Goal: Contribute content: Contribute content

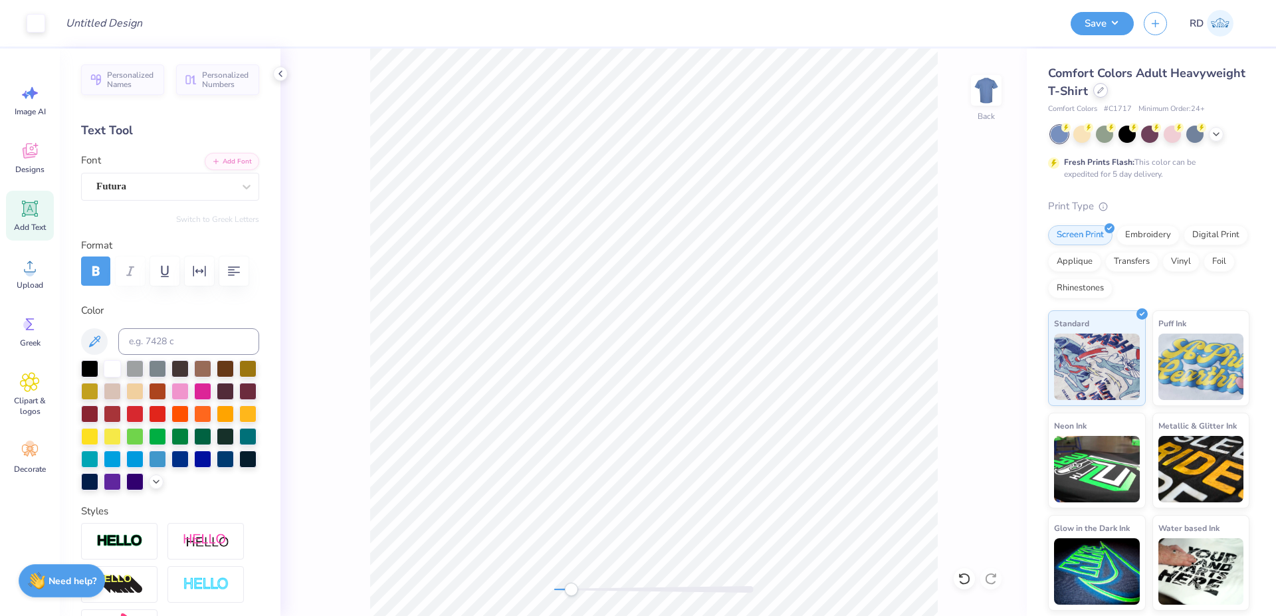
scroll to position [239, 0]
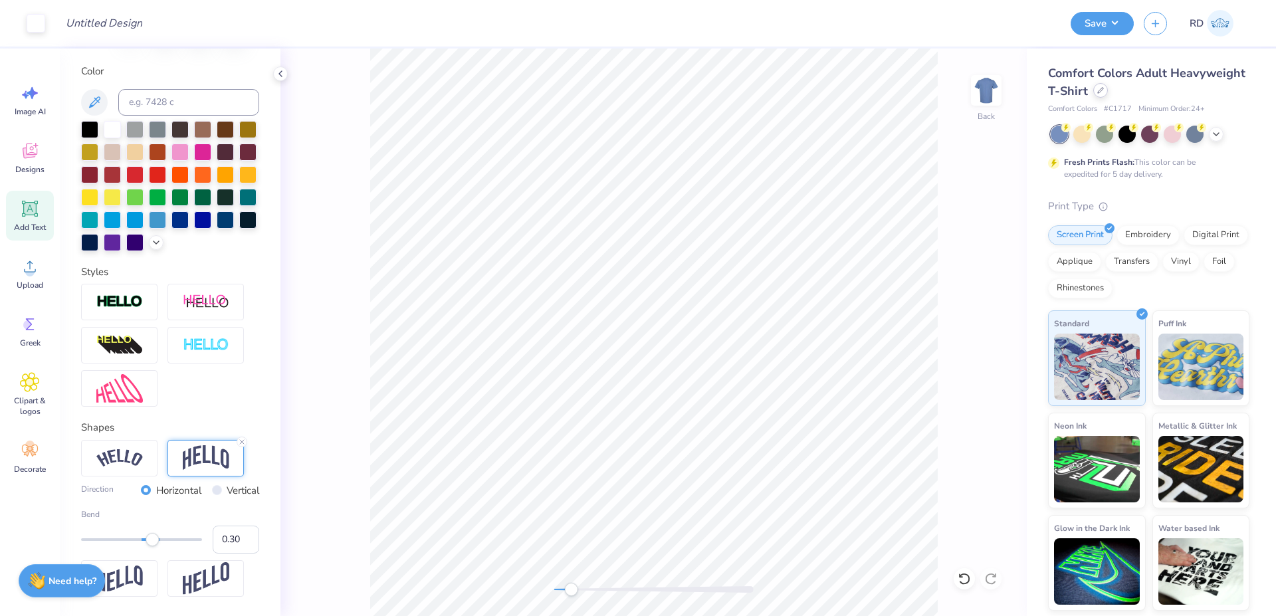
click at [1100, 95] on div at bounding box center [1100, 90] width 15 height 15
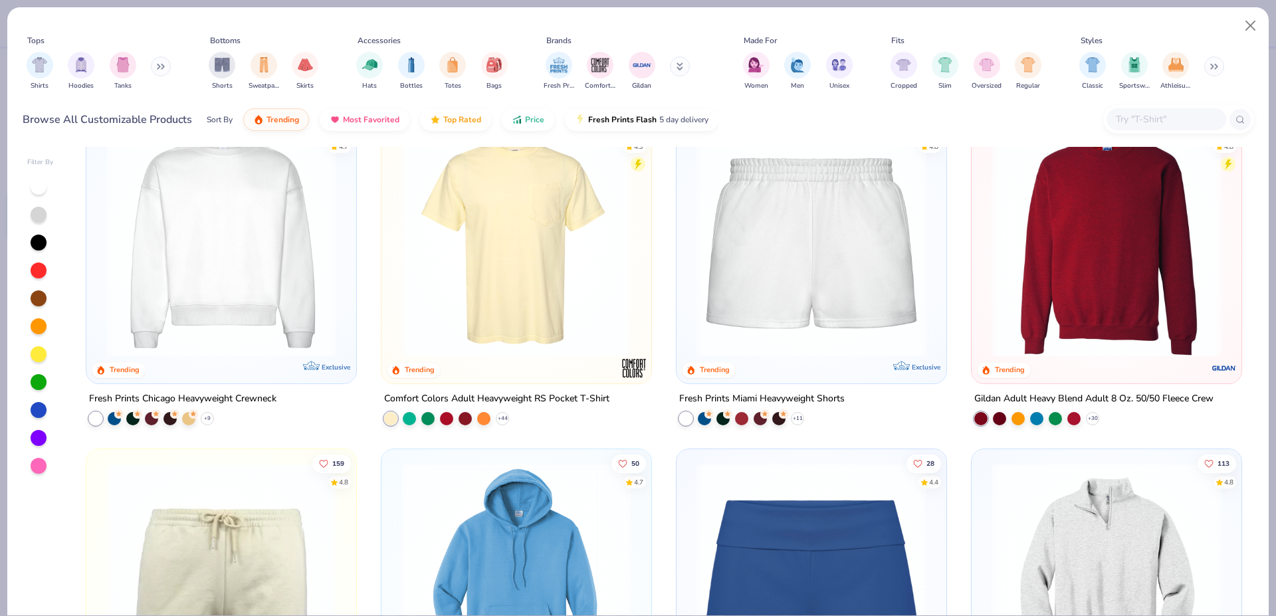
scroll to position [1053, 0]
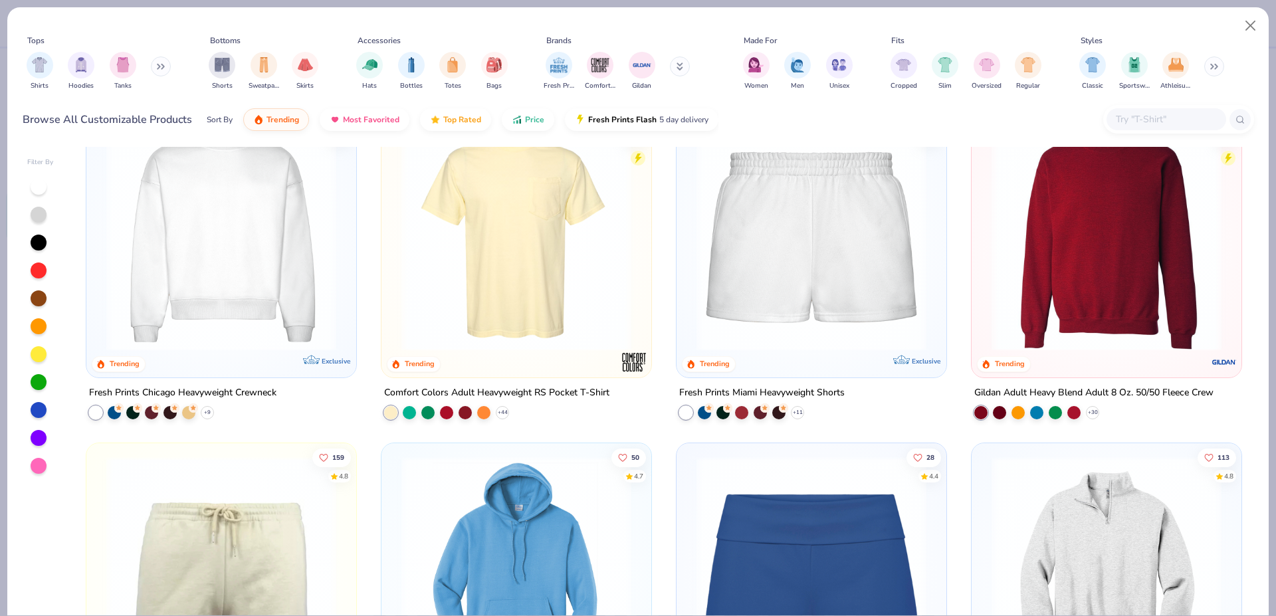
click at [245, 326] on img at bounding box center [221, 236] width 243 height 230
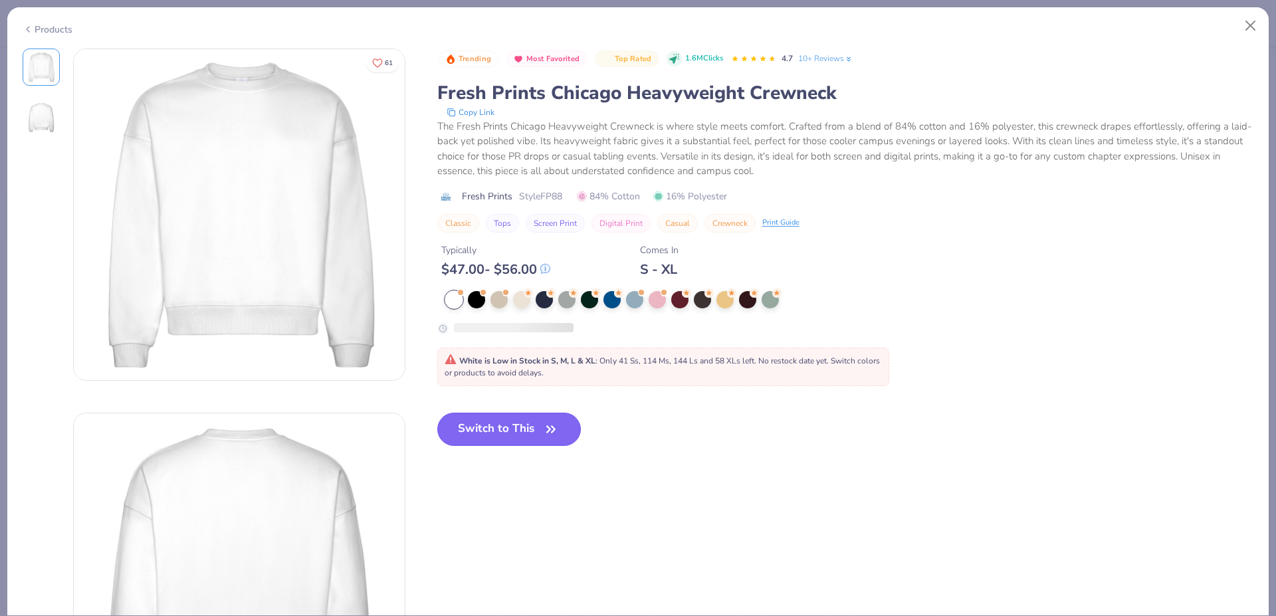
click at [514, 421] on button "Switch to This" at bounding box center [509, 429] width 144 height 33
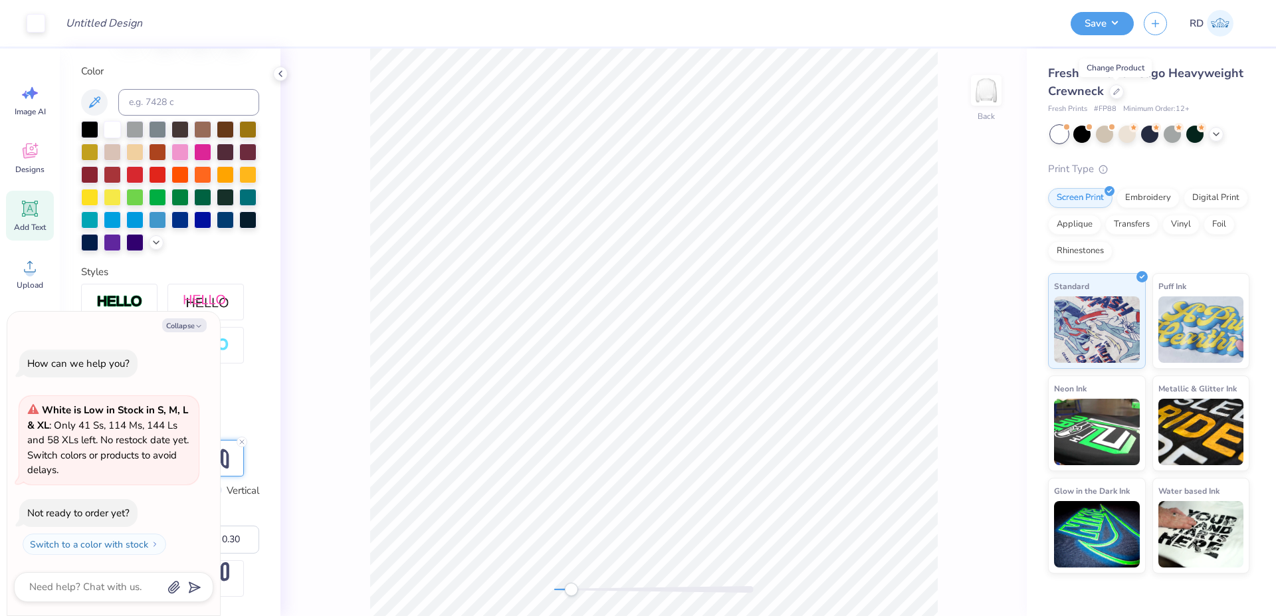
click at [33, 220] on div "Add Text" at bounding box center [30, 216] width 48 height 50
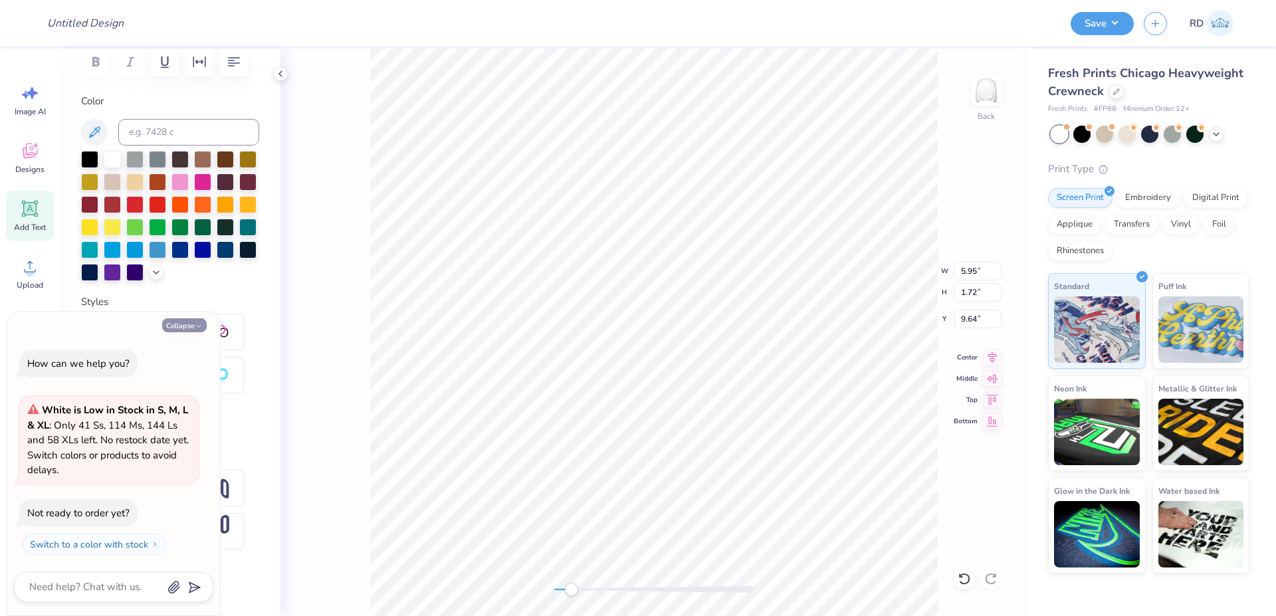
click at [177, 324] on button "Collapse" at bounding box center [184, 325] width 45 height 14
type textarea "x"
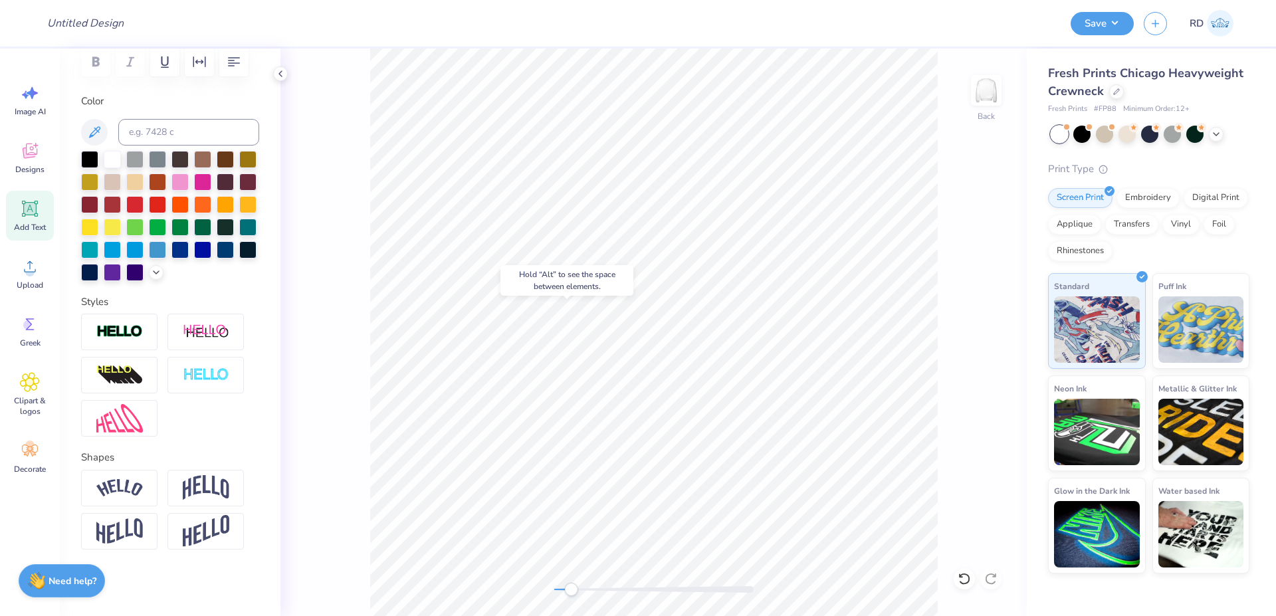
click at [39, 230] on span "Add Text" at bounding box center [30, 227] width 32 height 11
click at [144, 189] on div at bounding box center [134, 180] width 17 height 17
click at [34, 276] on div "Upload" at bounding box center [30, 274] width 48 height 50
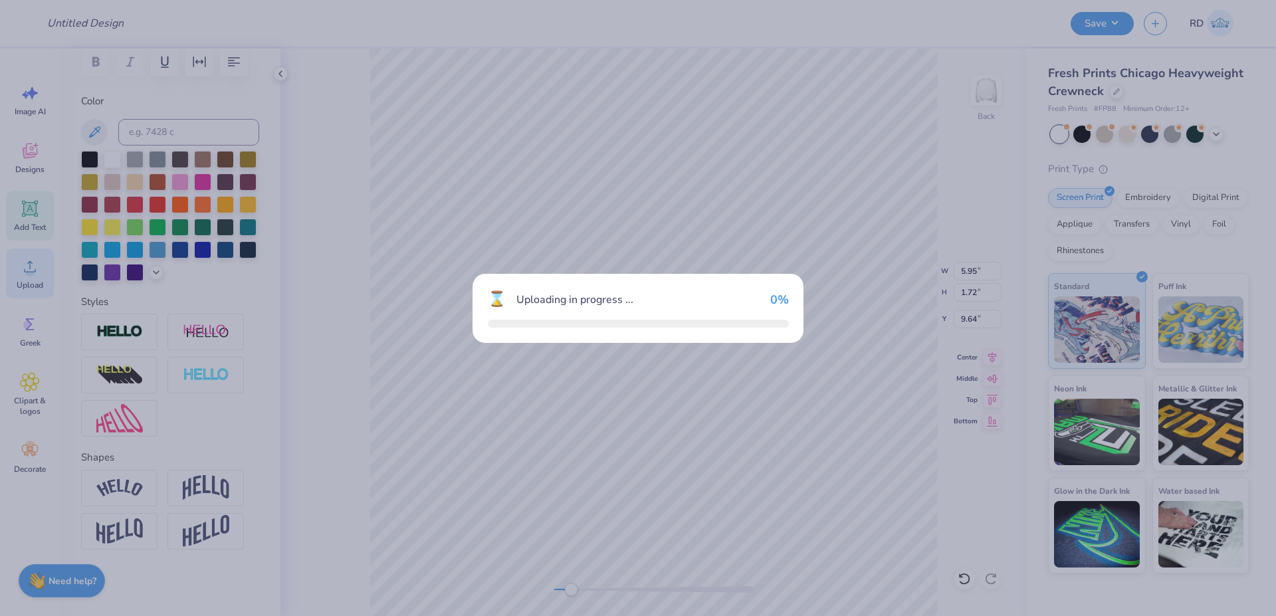
type input "15.00"
type input "7.63"
type input "6.69"
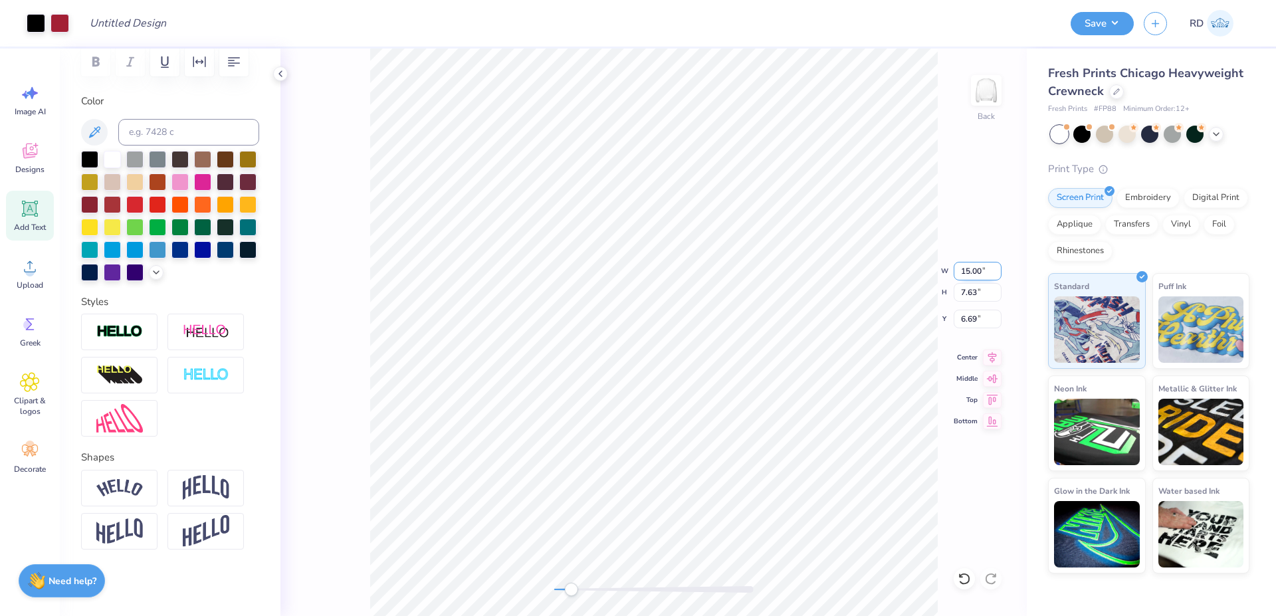
click at [987, 266] on input "15.00" at bounding box center [978, 271] width 48 height 19
type input "12"
type input "5.95"
type input "1.72"
type input "9.64"
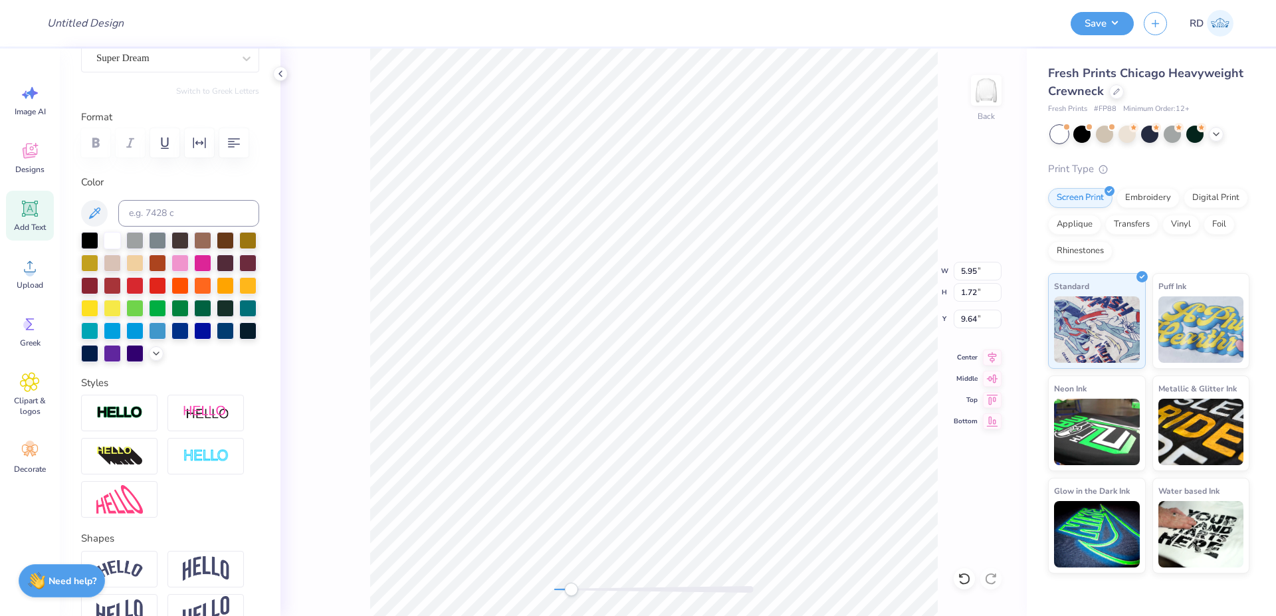
scroll to position [80, 0]
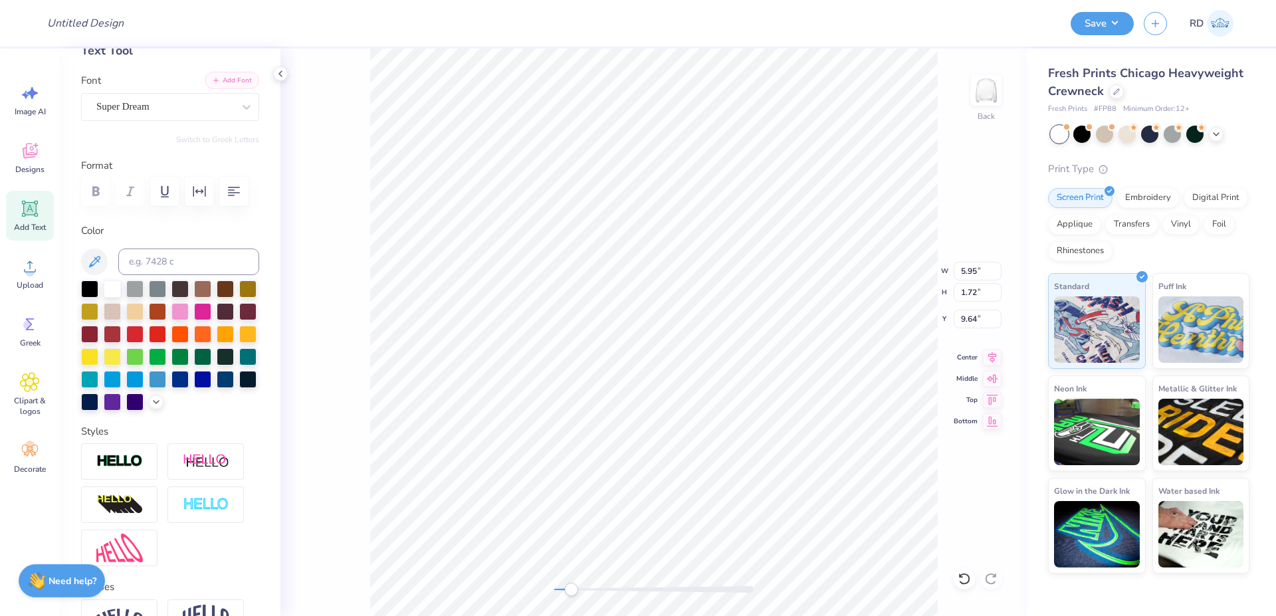
click at [217, 82] on button "Add Font" at bounding box center [232, 80] width 54 height 17
type textarea "SIGMA ALPHA"
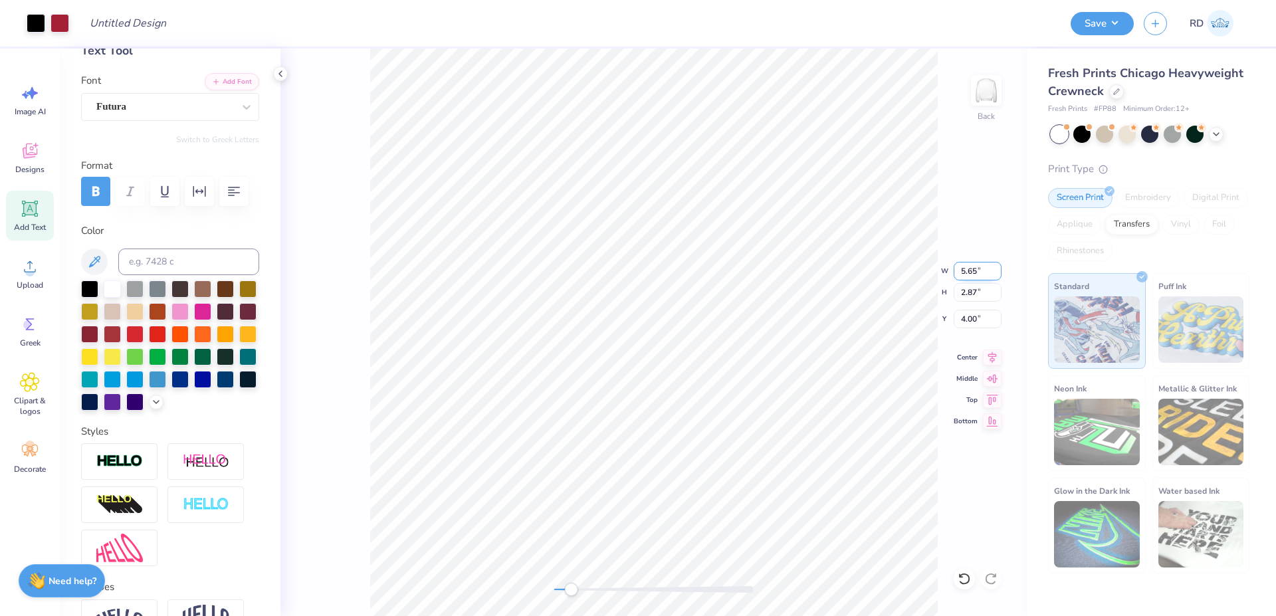
click at [974, 277] on input "5.65" at bounding box center [978, 271] width 48 height 19
drag, startPoint x: 977, startPoint y: 275, endPoint x: 943, endPoint y: 272, distance: 34.1
click at [954, 272] on input "5.65" at bounding box center [978, 271] width 48 height 19
click at [980, 270] on input "17.05" at bounding box center [978, 271] width 48 height 19
paste input "5.6"
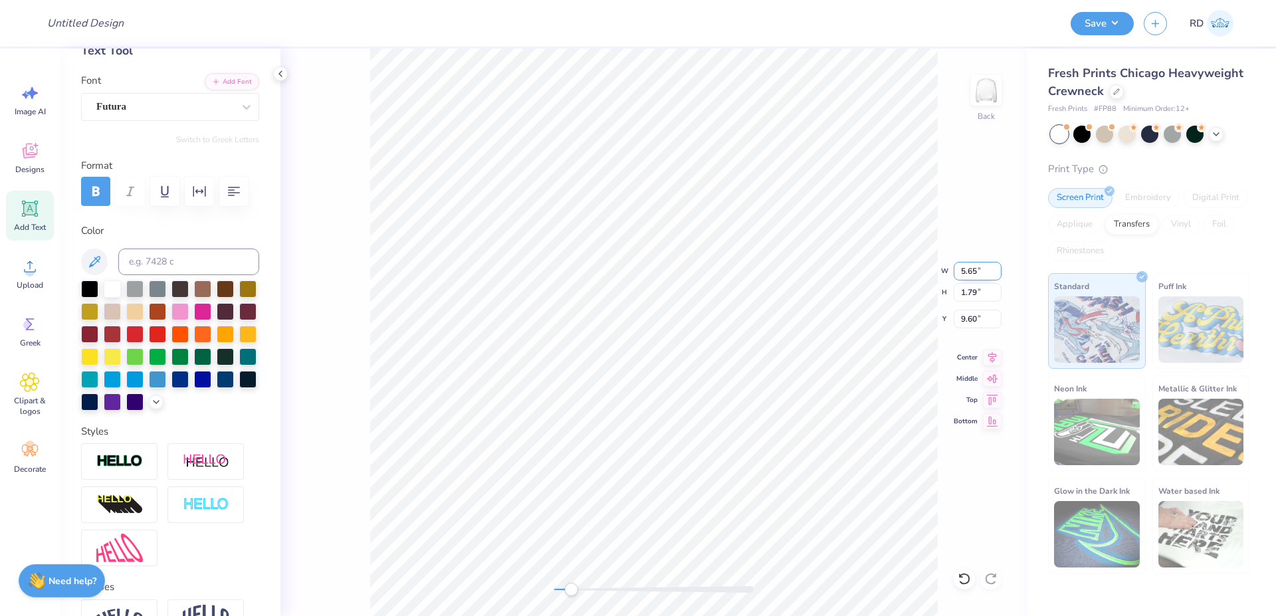
type input "5.65"
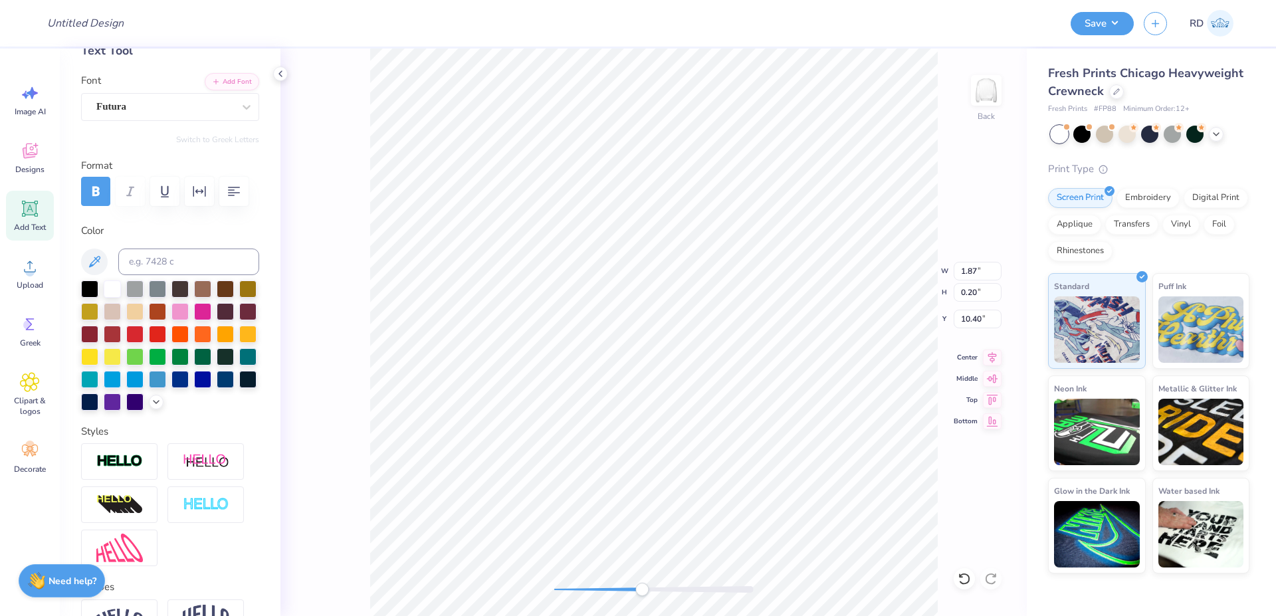
drag, startPoint x: 629, startPoint y: 589, endPoint x: 642, endPoint y: 587, distance: 13.6
click at [642, 587] on div at bounding box center [653, 589] width 199 height 7
type input "5.65"
type input "2.87"
type input "4.00"
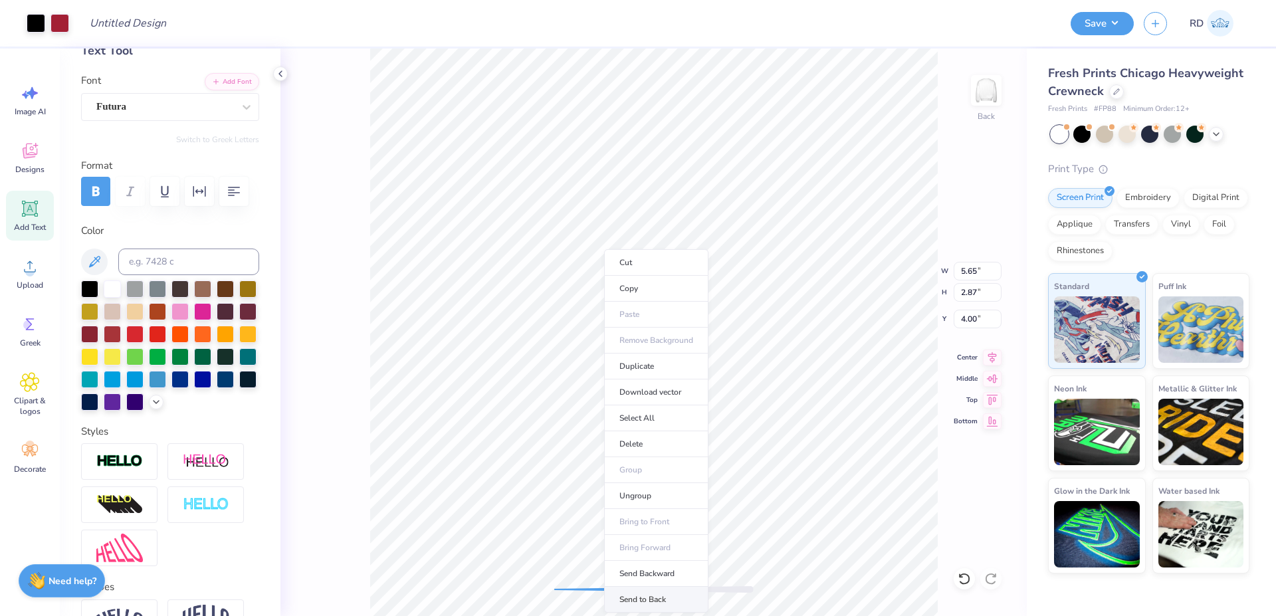
click at [666, 601] on li "Send to Back" at bounding box center [656, 600] width 104 height 26
type input "0.59"
type input "4.43"
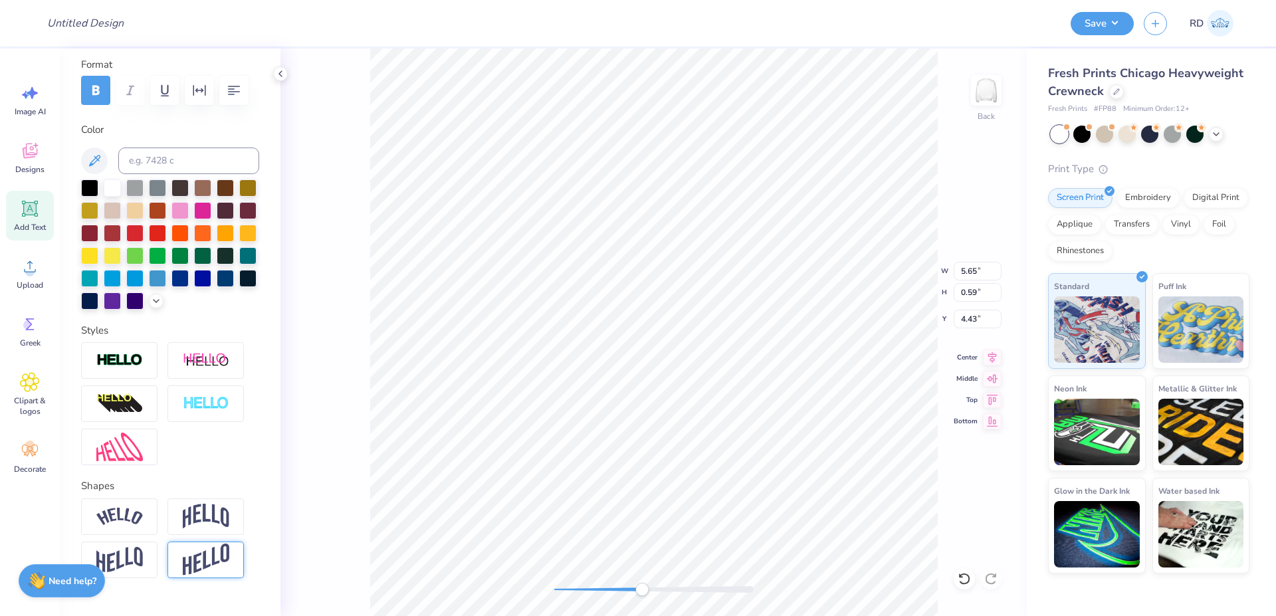
scroll to position [239, 0]
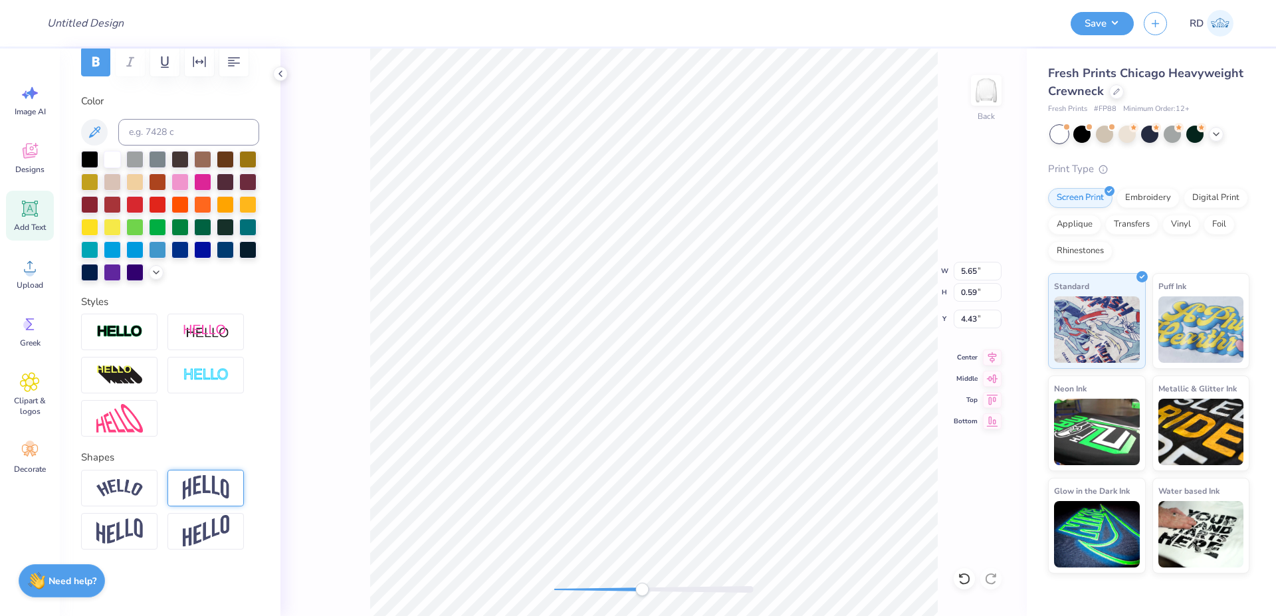
click at [213, 500] on img at bounding box center [206, 487] width 47 height 25
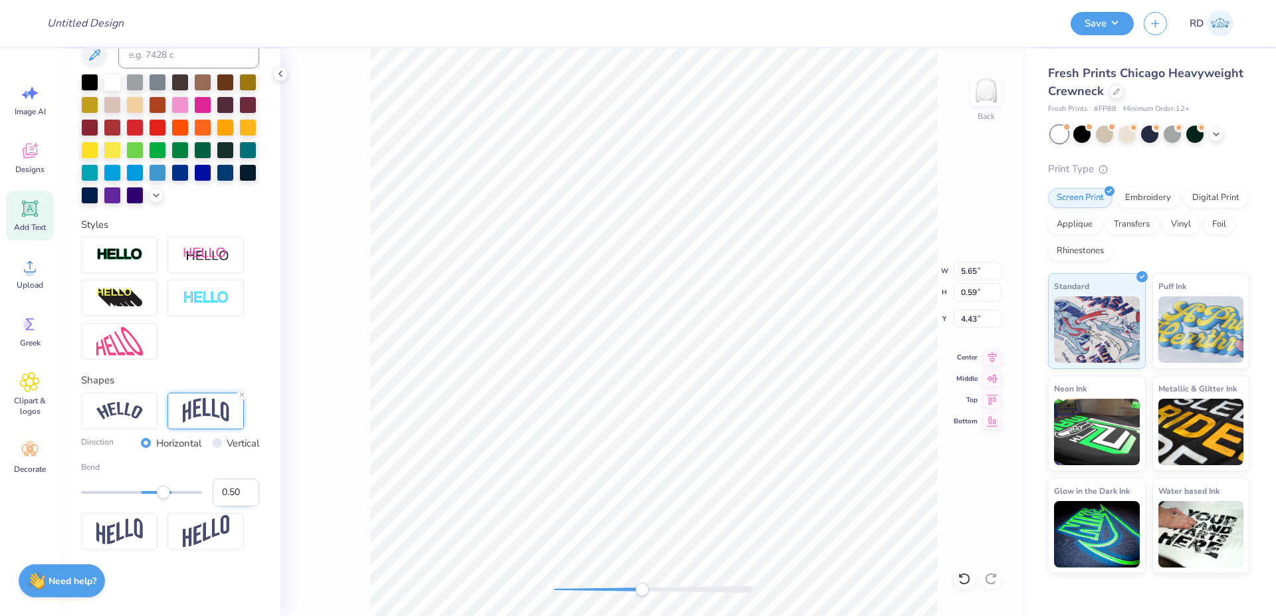
scroll to position [346, 0]
drag, startPoint x: 220, startPoint y: 493, endPoint x: 240, endPoint y: 491, distance: 20.0
click at [240, 491] on input "0.50" at bounding box center [236, 492] width 47 height 28
type input "0.2"
click at [687, 311] on li "Duplicate" at bounding box center [702, 307] width 104 height 26
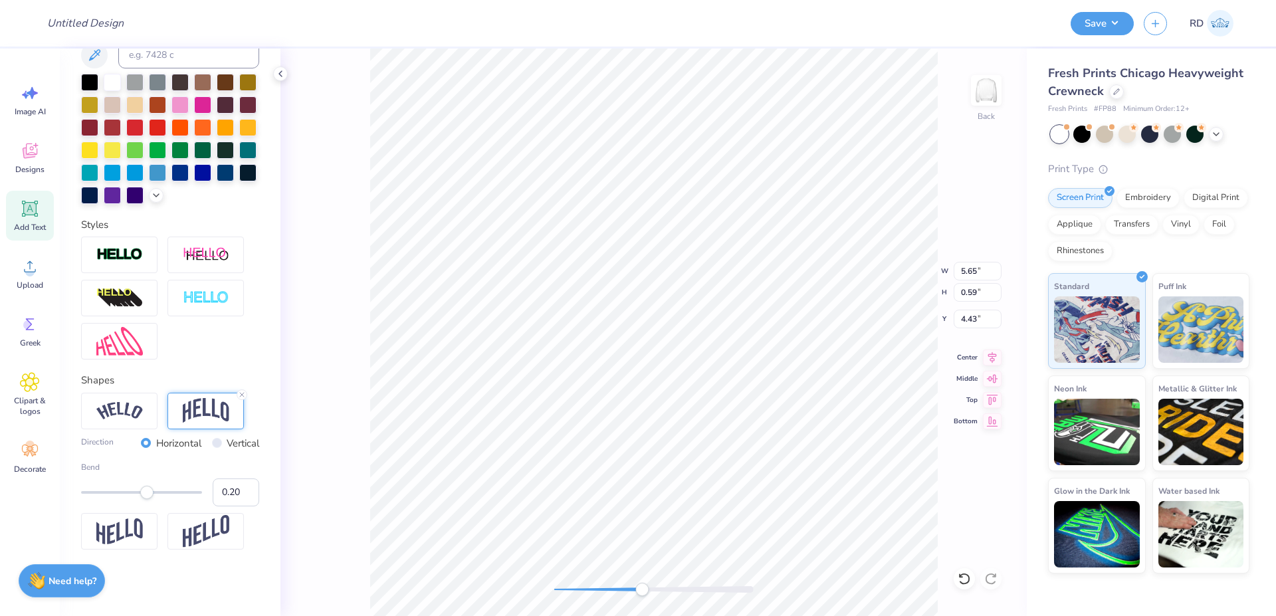
type input "1.01"
type input "5.00"
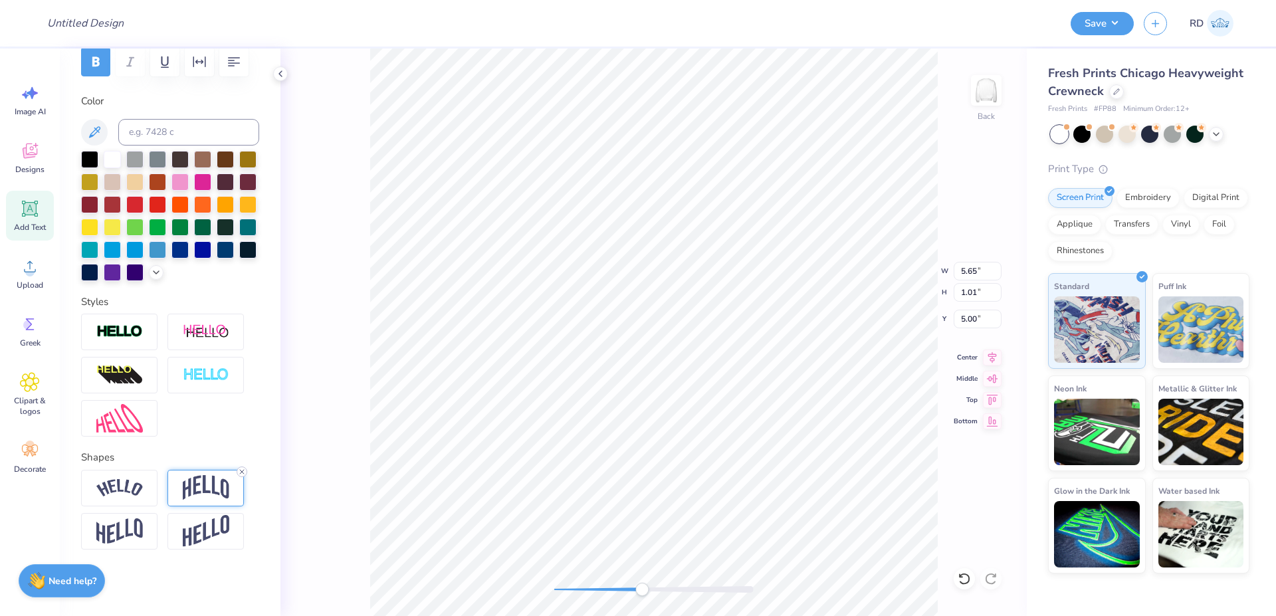
click at [241, 471] on line at bounding box center [242, 472] width 4 height 4
type textarea "EPSILON"
type input "3.34"
type input "0.59"
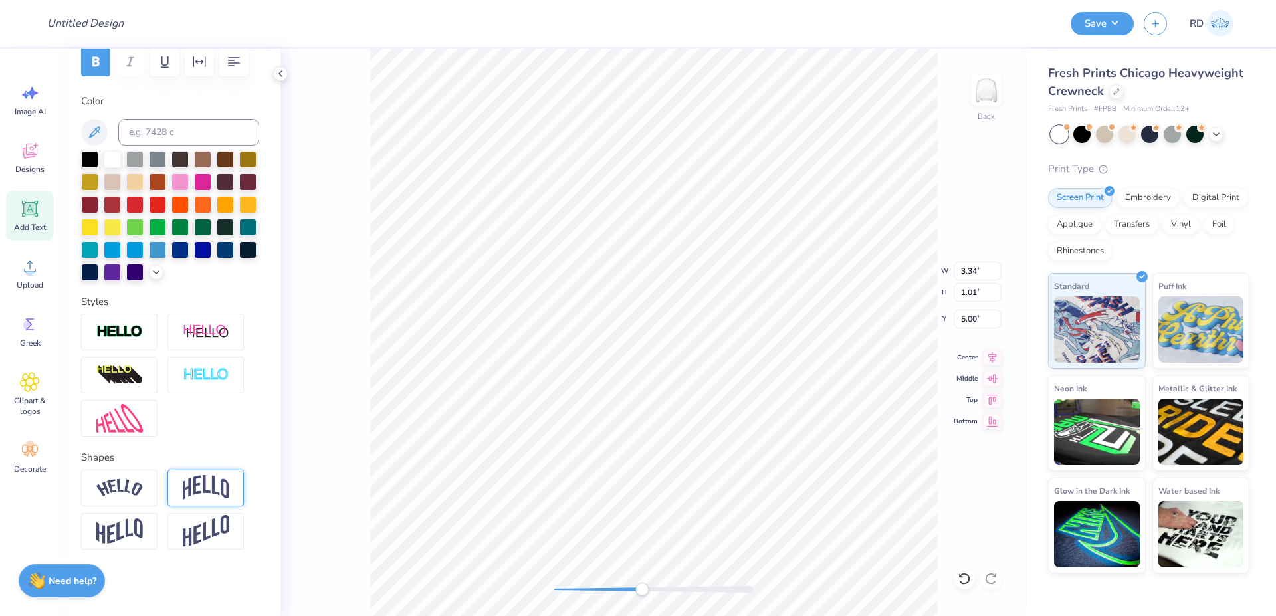
type input "6.99"
click at [994, 356] on icon at bounding box center [992, 356] width 19 height 16
type input "5.65"
type input "1.01"
type input "4.00"
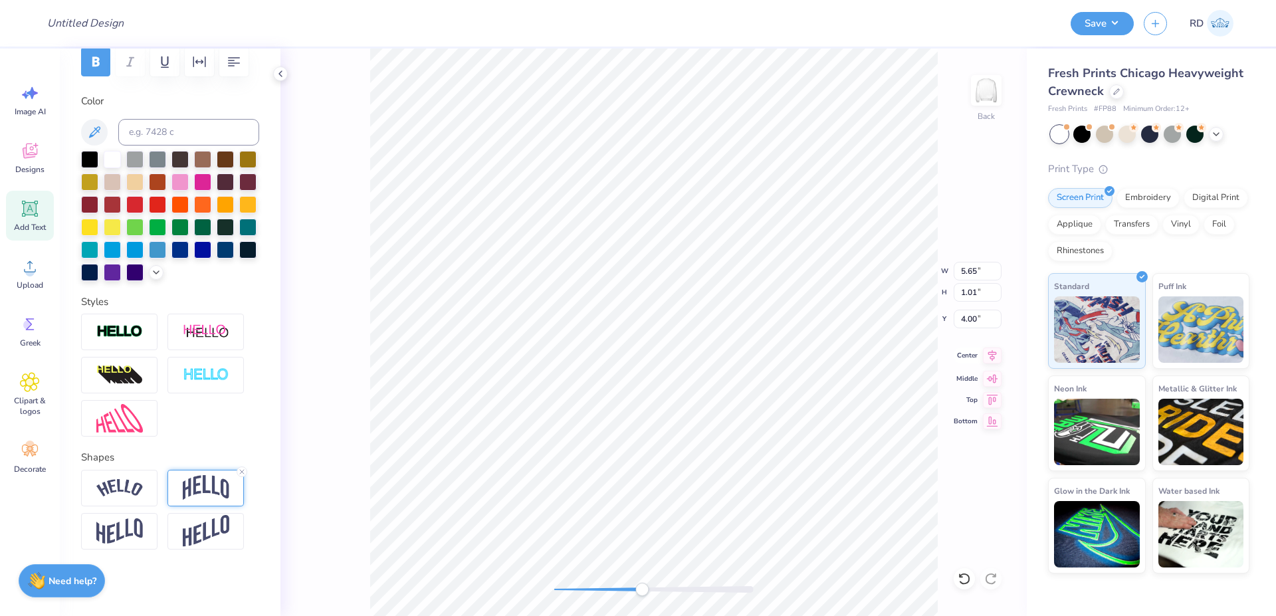
click at [1000, 358] on icon at bounding box center [992, 356] width 19 height 16
click at [994, 354] on icon at bounding box center [992, 356] width 19 height 16
type input "2.87"
click at [996, 358] on icon at bounding box center [992, 356] width 19 height 16
click at [995, 354] on icon at bounding box center [992, 356] width 19 height 16
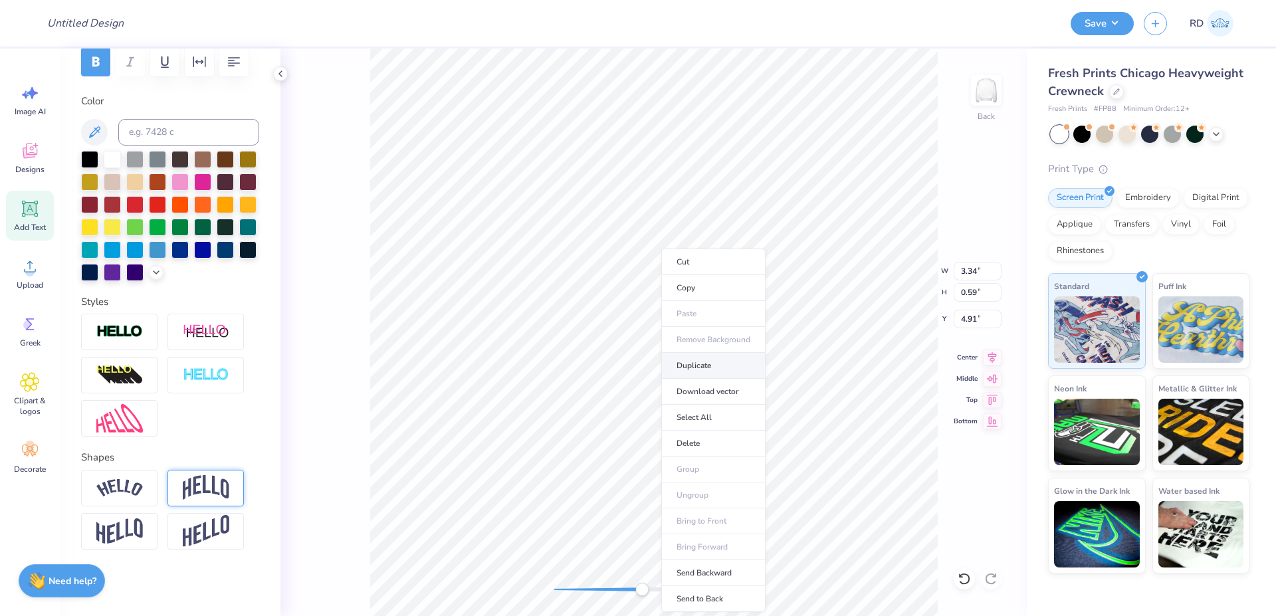
click at [691, 364] on li "Duplicate" at bounding box center [713, 366] width 104 height 26
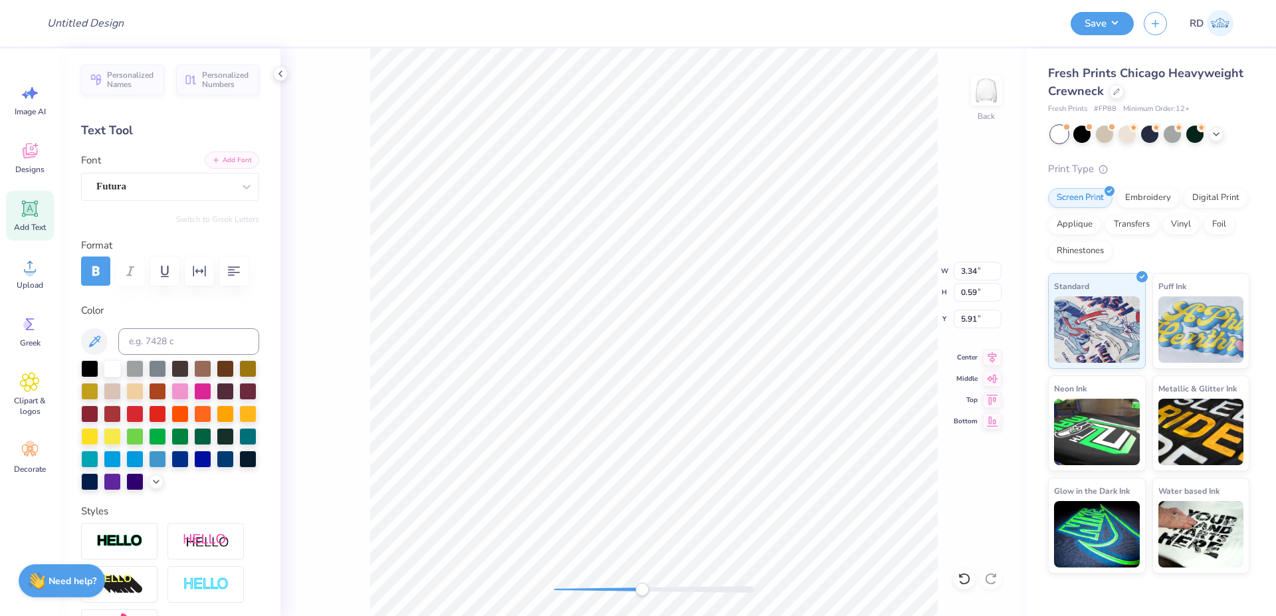
click at [213, 155] on button "Add Font" at bounding box center [232, 160] width 54 height 17
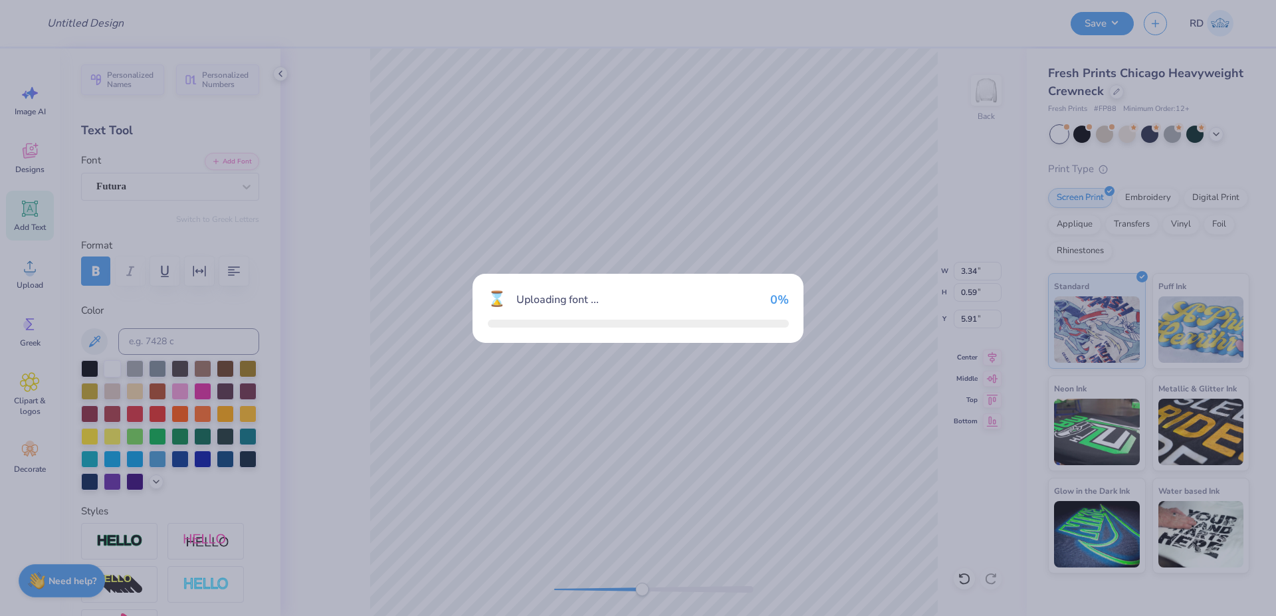
type input "7.25"
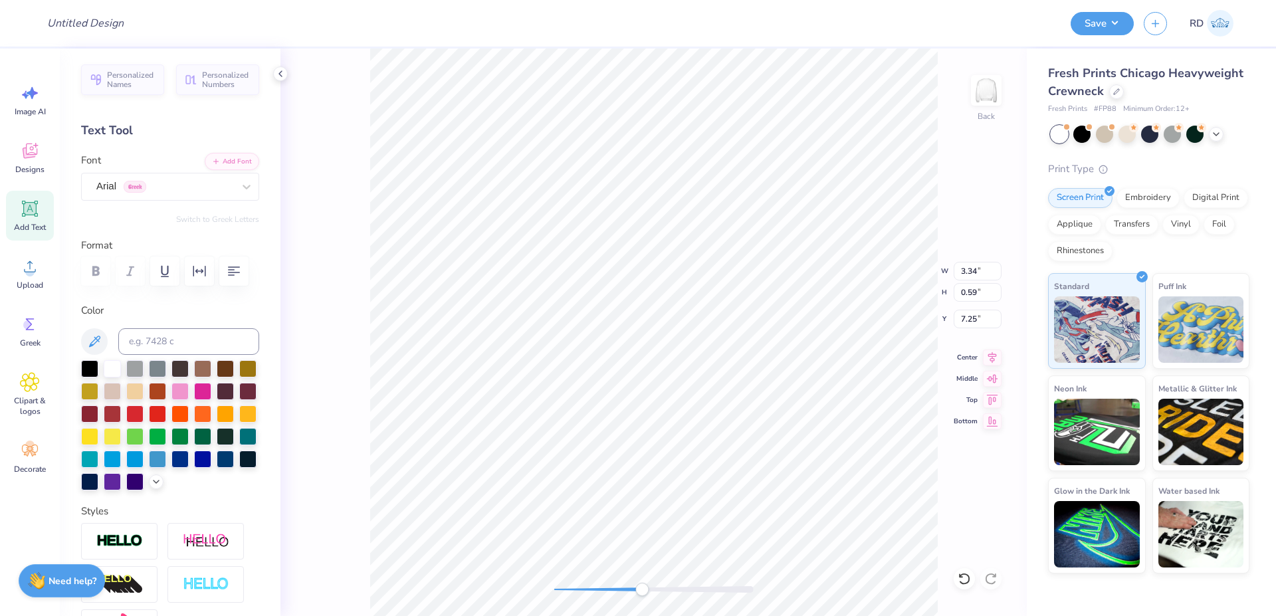
scroll to position [0, 7]
type textarea "ESTABLISHED 1856"
click at [209, 268] on button "button" at bounding box center [199, 271] width 29 height 29
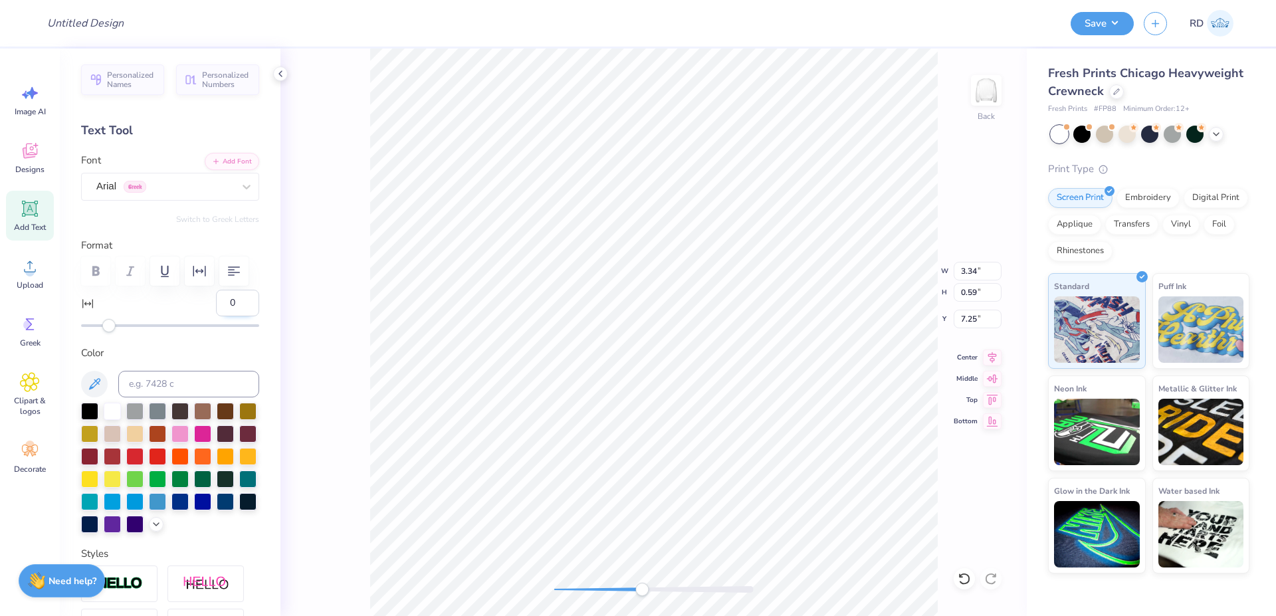
drag, startPoint x: 216, startPoint y: 334, endPoint x: 229, endPoint y: 336, distance: 13.4
click at [229, 316] on input "0" at bounding box center [237, 303] width 43 height 27
type input "10"
type textarea "ESTABLISHED 1856"
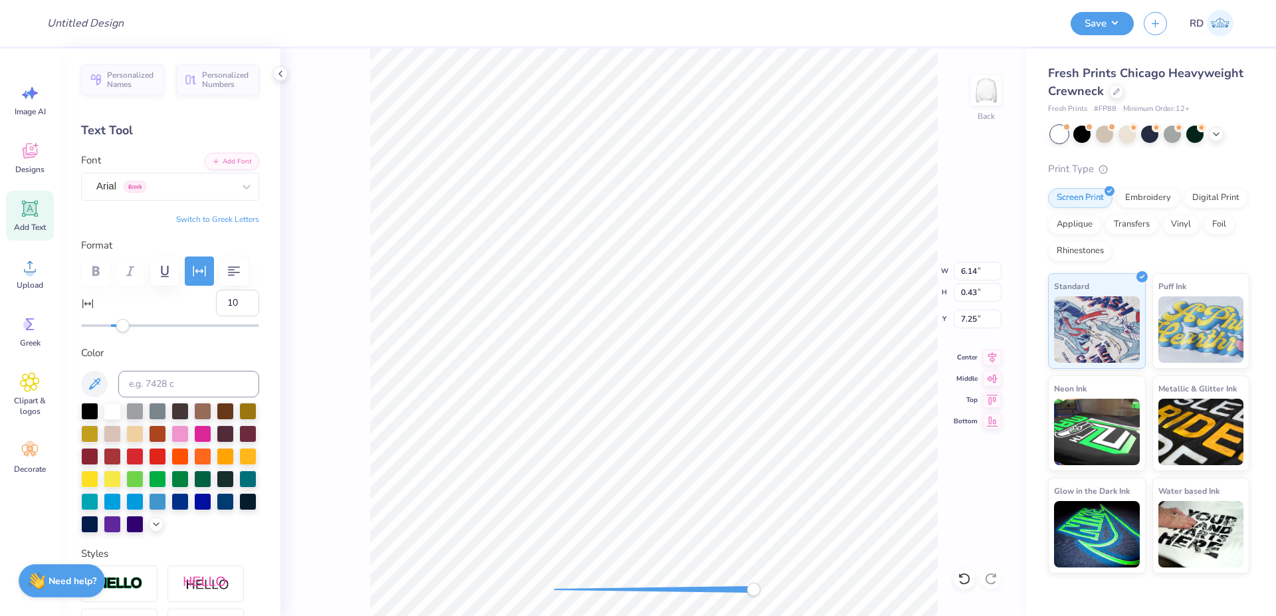
click at [838, 566] on div "Back W 6.14 6.14 " H 0.43 0.43 " Y 7.25 7.25 " Center Middle Top Bottom" at bounding box center [653, 333] width 746 height 568
click at [986, 351] on icon at bounding box center [992, 356] width 19 height 16
drag, startPoint x: 621, startPoint y: 592, endPoint x: 613, endPoint y: 592, distance: 8.0
click at [613, 592] on div at bounding box center [653, 589] width 199 height 7
type input "3.34"
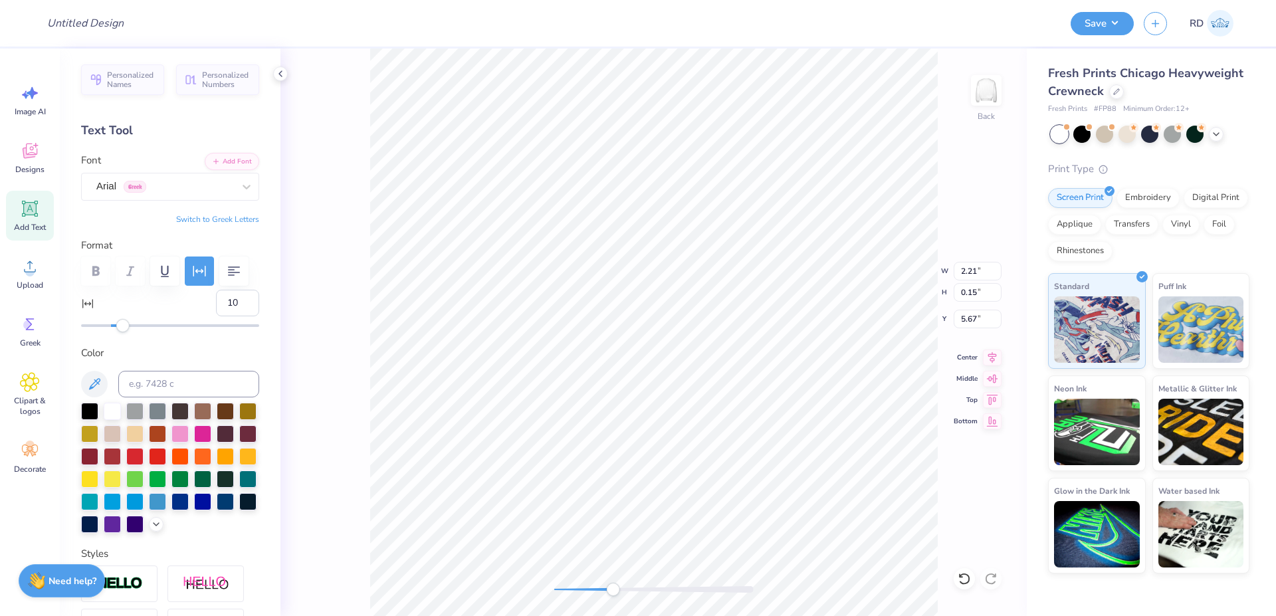
type input "0.59"
type input "4.91"
type input "0"
click at [990, 353] on icon at bounding box center [992, 356] width 19 height 16
type input "5.65"
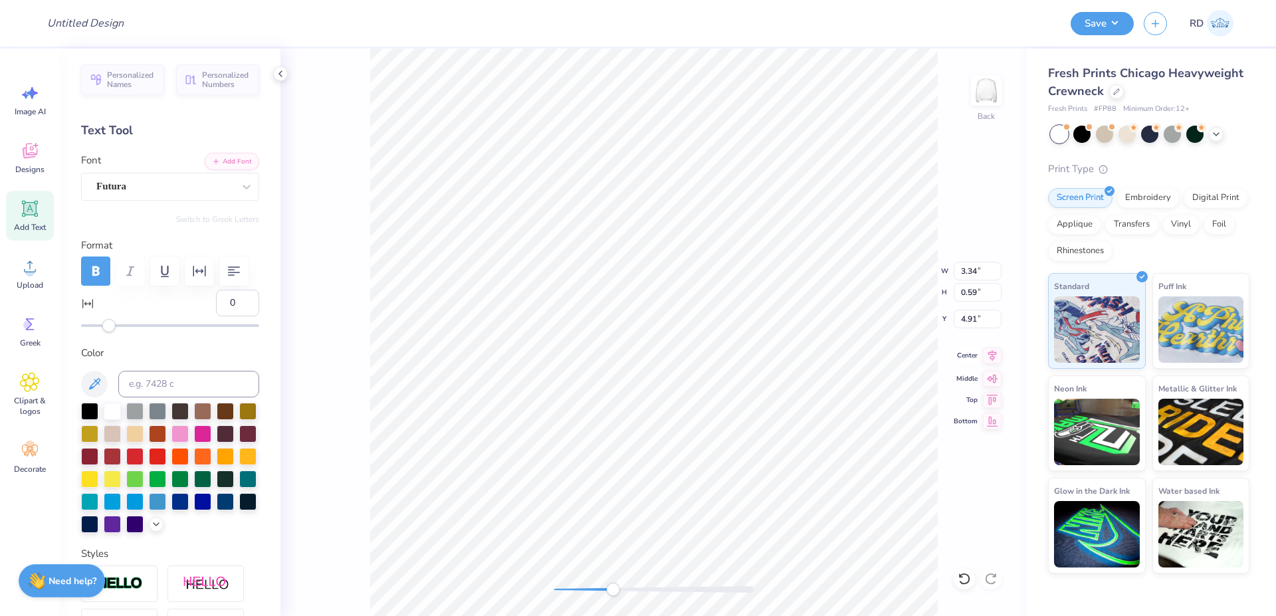
type input "1.01"
type input "4.00"
click at [986, 350] on icon at bounding box center [992, 356] width 19 height 16
type input "2.87"
click at [694, 514] on li "Bring to Front" at bounding box center [675, 522] width 104 height 26
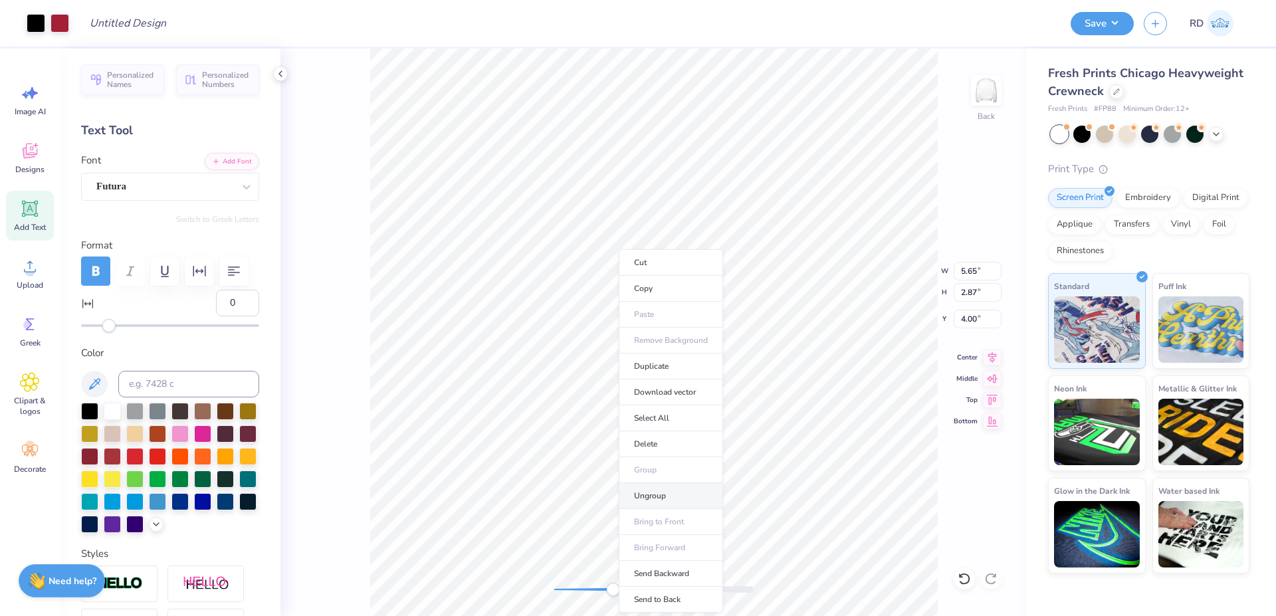
click at [661, 500] on li "Ungroup" at bounding box center [671, 496] width 104 height 26
type input "3.34"
type input "0.59"
type input "4.91"
click at [90, 419] on div at bounding box center [89, 409] width 17 height 17
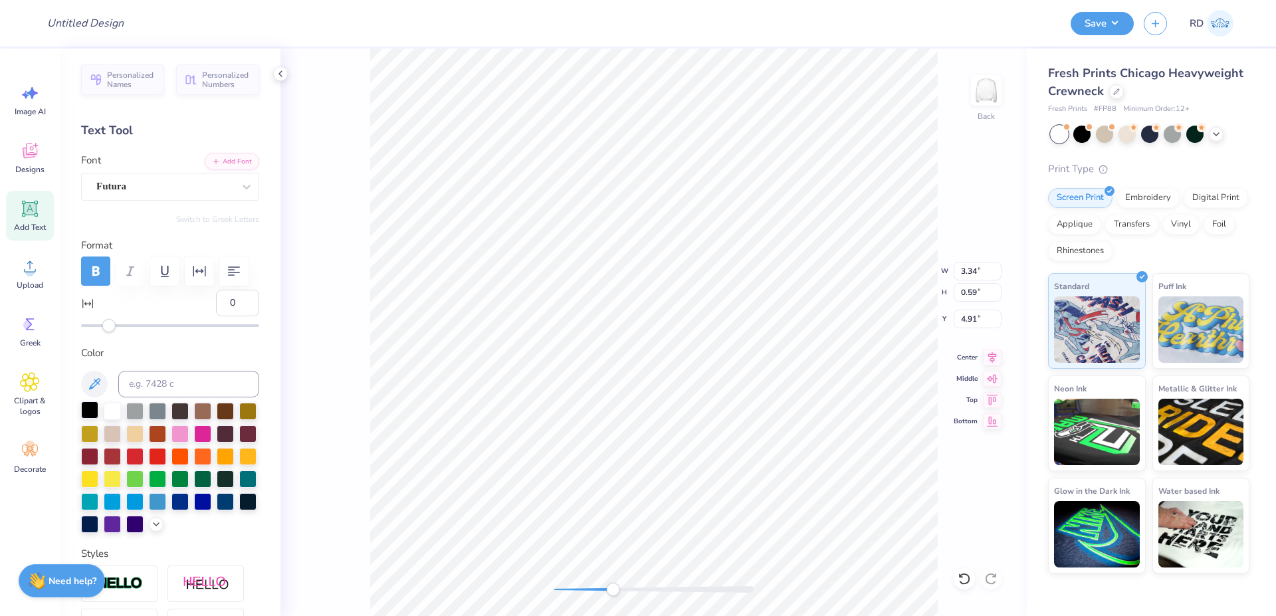
type input "5.65"
type input "1.01"
type input "4.00"
click at [91, 419] on div at bounding box center [89, 409] width 17 height 17
type input "2.46"
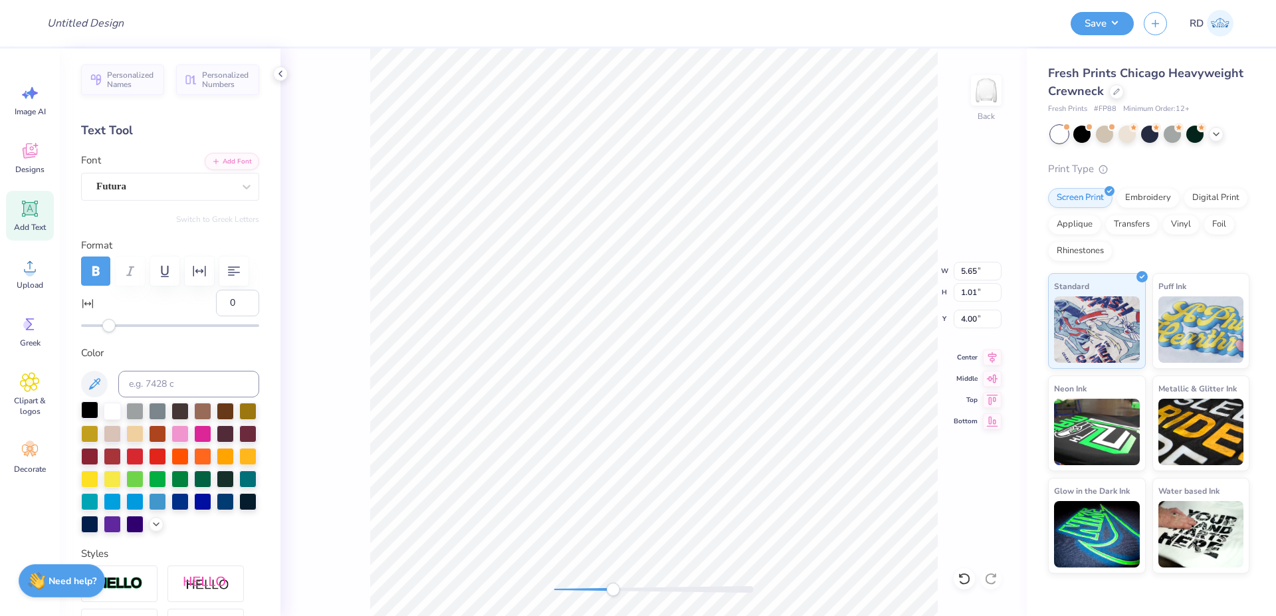
type input "0.17"
type input "5.66"
type input "10"
click at [88, 419] on div at bounding box center [89, 409] width 17 height 17
click at [696, 441] on li "Group" at bounding box center [695, 444] width 104 height 26
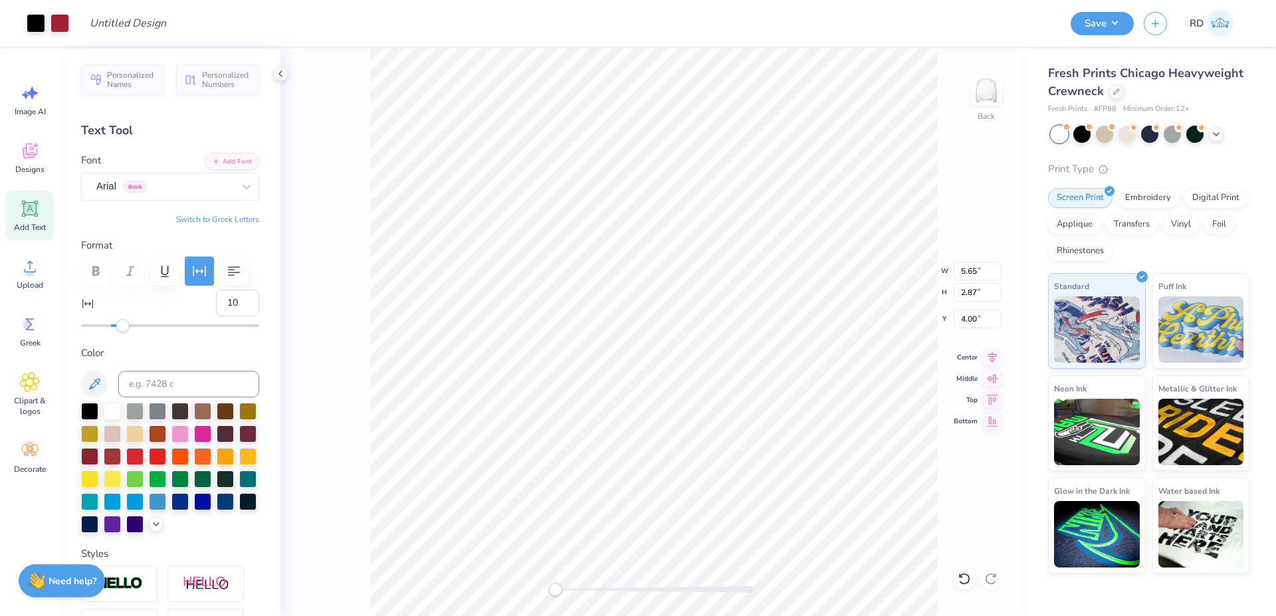
drag, startPoint x: 593, startPoint y: 589, endPoint x: 555, endPoint y: 588, distance: 38.6
click at [555, 588] on div at bounding box center [653, 589] width 199 height 7
drag, startPoint x: 978, startPoint y: 268, endPoint x: 807, endPoint y: 261, distance: 170.9
click at [954, 262] on input "5.65" at bounding box center [978, 271] width 48 height 19
type input "5"
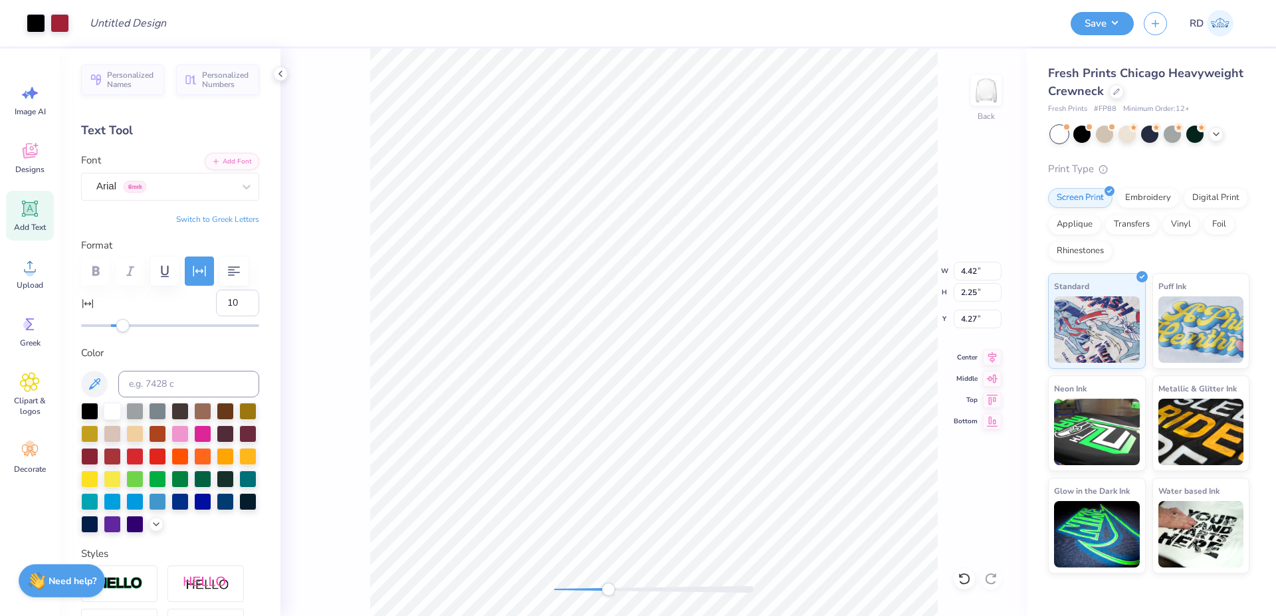
click at [608, 590] on div at bounding box center [653, 589] width 199 height 7
click at [980, 314] on input "4.27" at bounding box center [978, 319] width 48 height 19
type input "3"
click at [994, 354] on icon at bounding box center [992, 356] width 19 height 16
click at [502, 591] on div "Back W 4.42 4.42 " H 2.25 2.25 " Y 3 3 " Center Middle Top Bottom" at bounding box center [653, 333] width 746 height 568
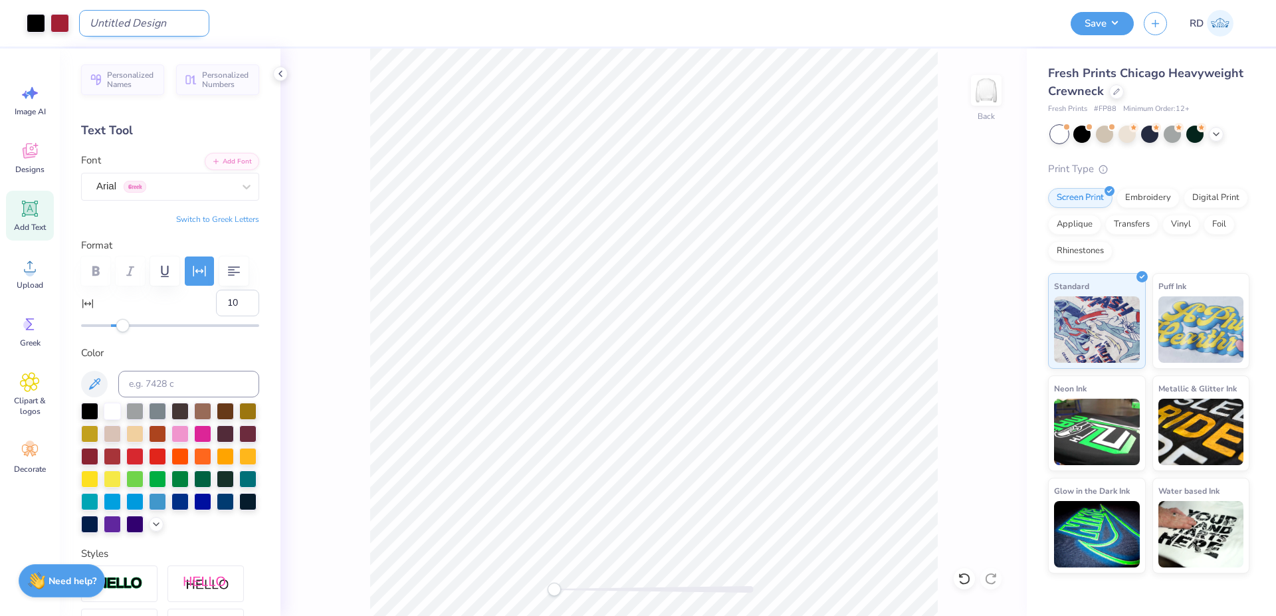
click at [114, 24] on input "Design Title" at bounding box center [144, 23] width 130 height 27
paste input "FPS240122"
type input "FPS240122"
click at [1110, 31] on button "Save" at bounding box center [1102, 21] width 63 height 23
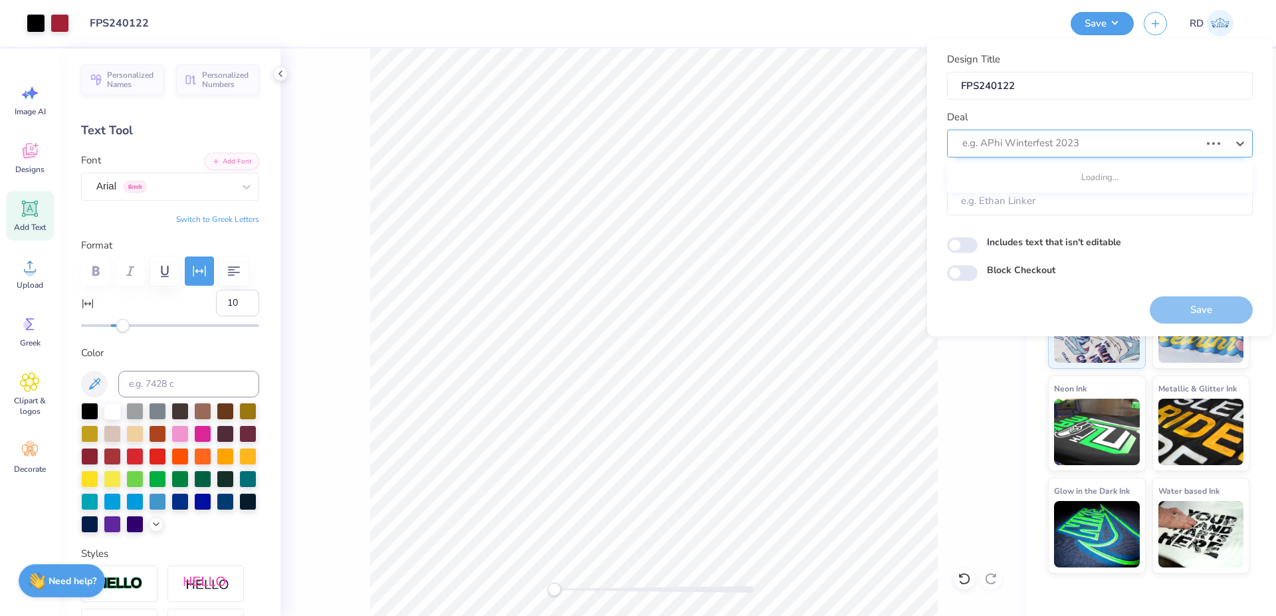
click at [999, 143] on div at bounding box center [1081, 143] width 238 height 18
click at [1009, 178] on div "Design Tool Gallery" at bounding box center [1099, 179] width 295 height 22
type input "gallery"
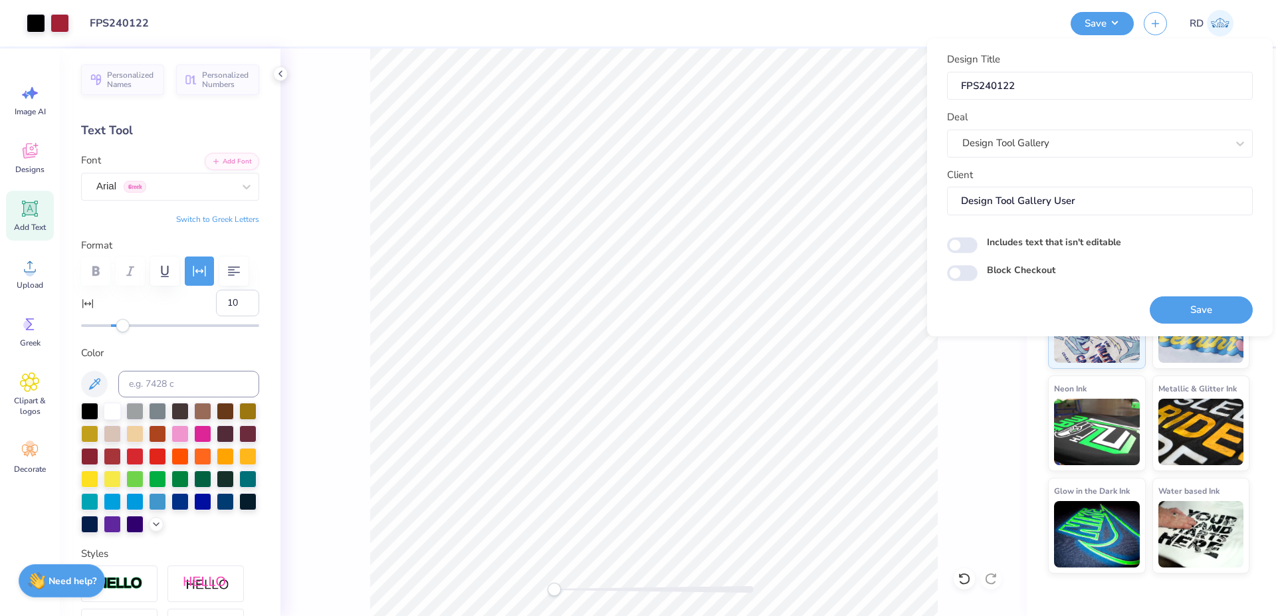
type input "Design Tool Gallery User"
click at [1192, 306] on button "Save" at bounding box center [1201, 309] width 103 height 27
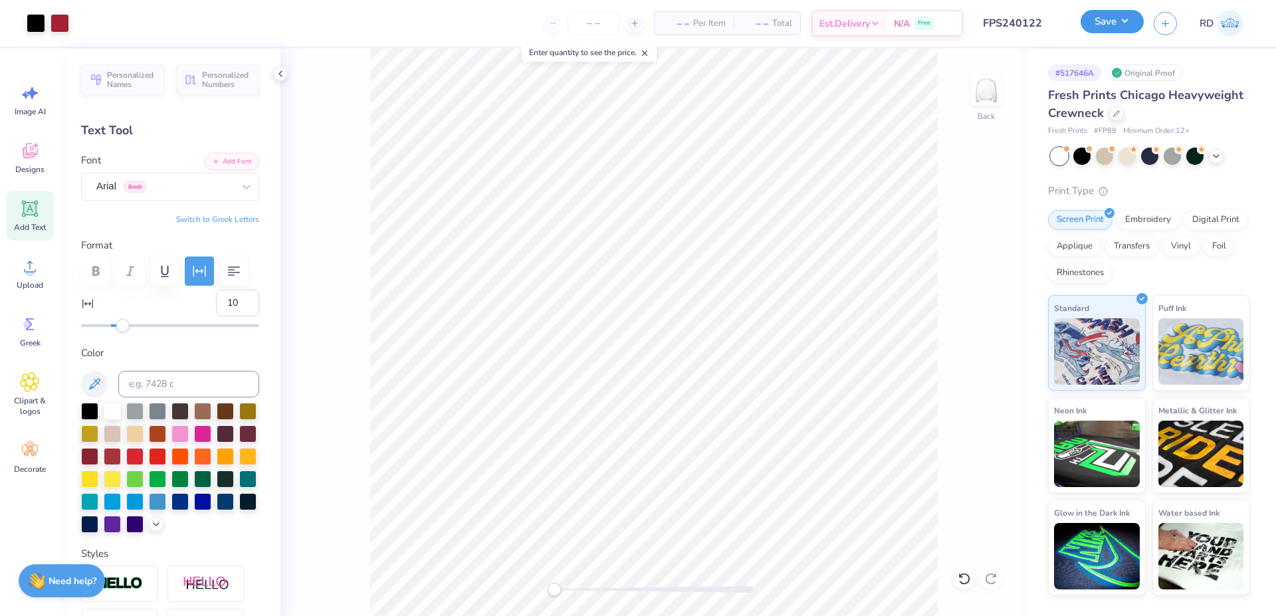
click at [1123, 23] on button "Save" at bounding box center [1112, 21] width 63 height 23
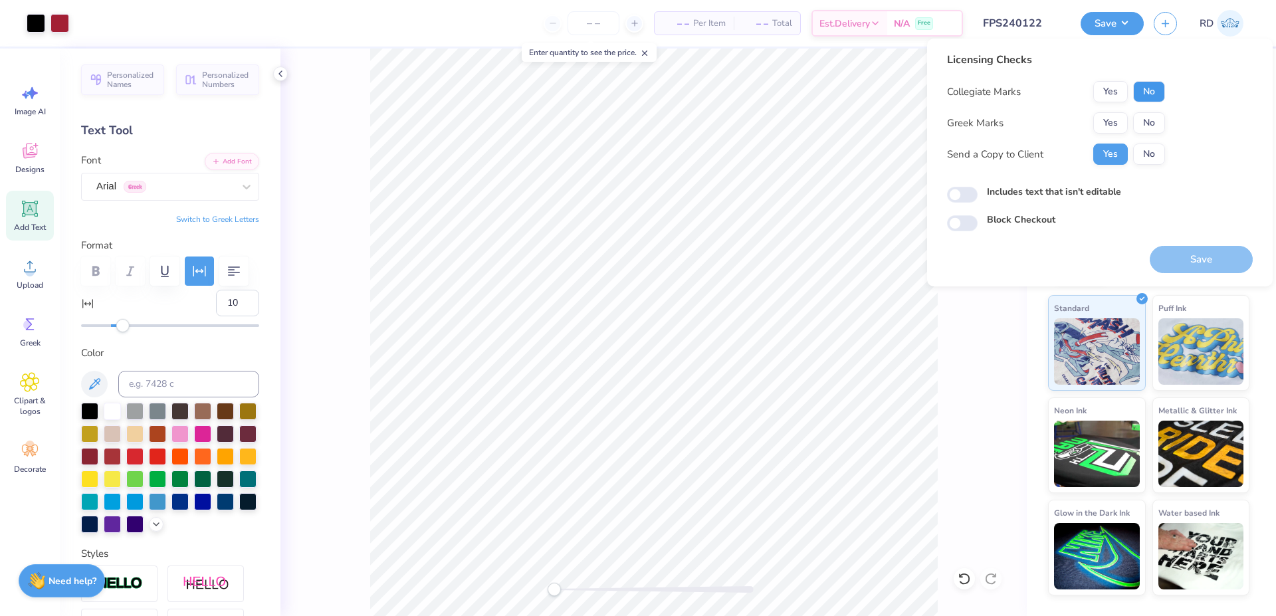
click at [1147, 88] on button "No" at bounding box center [1149, 91] width 32 height 21
click at [1111, 115] on button "Yes" at bounding box center [1110, 122] width 35 height 21
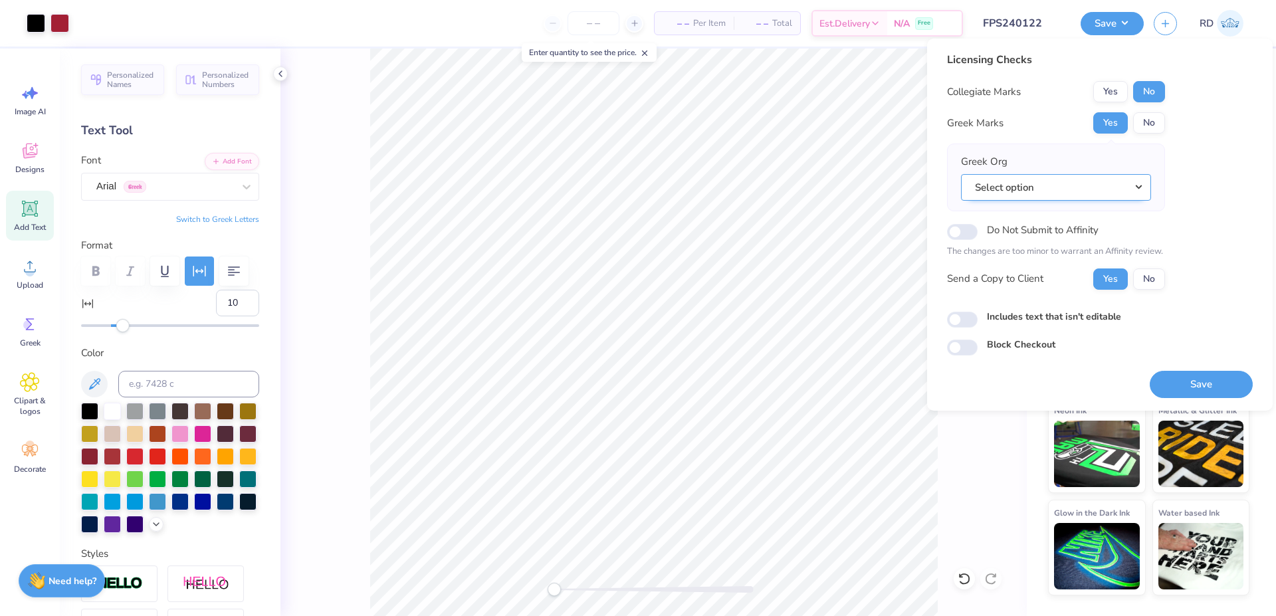
click at [1133, 188] on button "Select option" at bounding box center [1056, 187] width 190 height 27
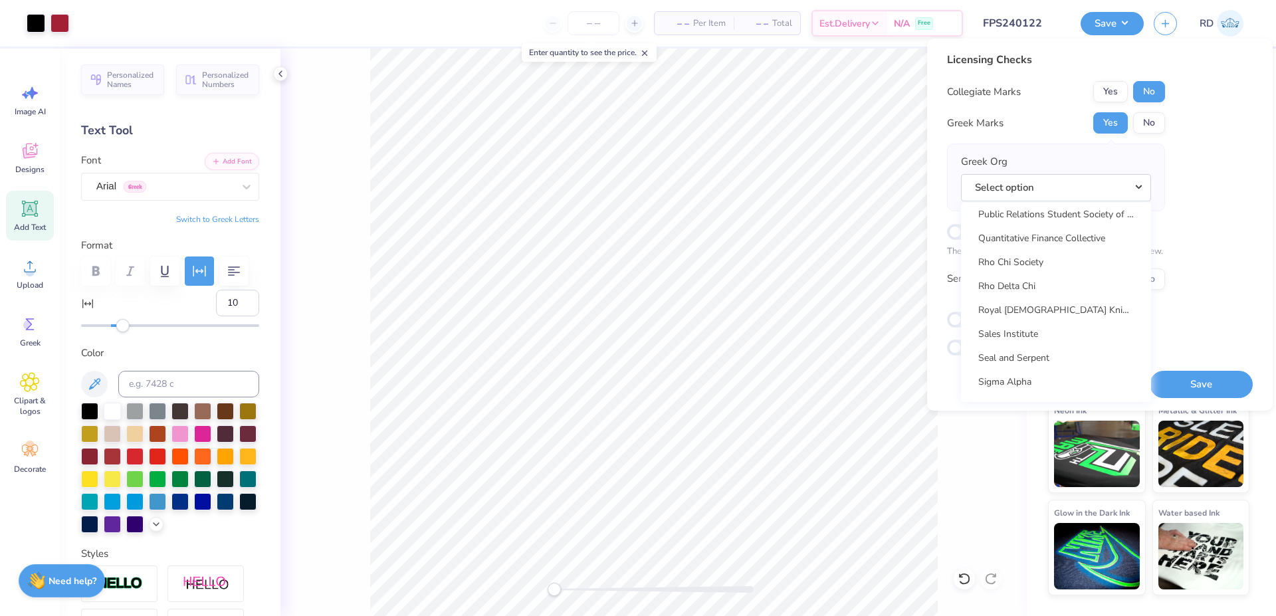
scroll to position [8394, 0]
click at [1062, 242] on link "Sigma Alpha Epsilon" at bounding box center [1055, 246] width 179 height 22
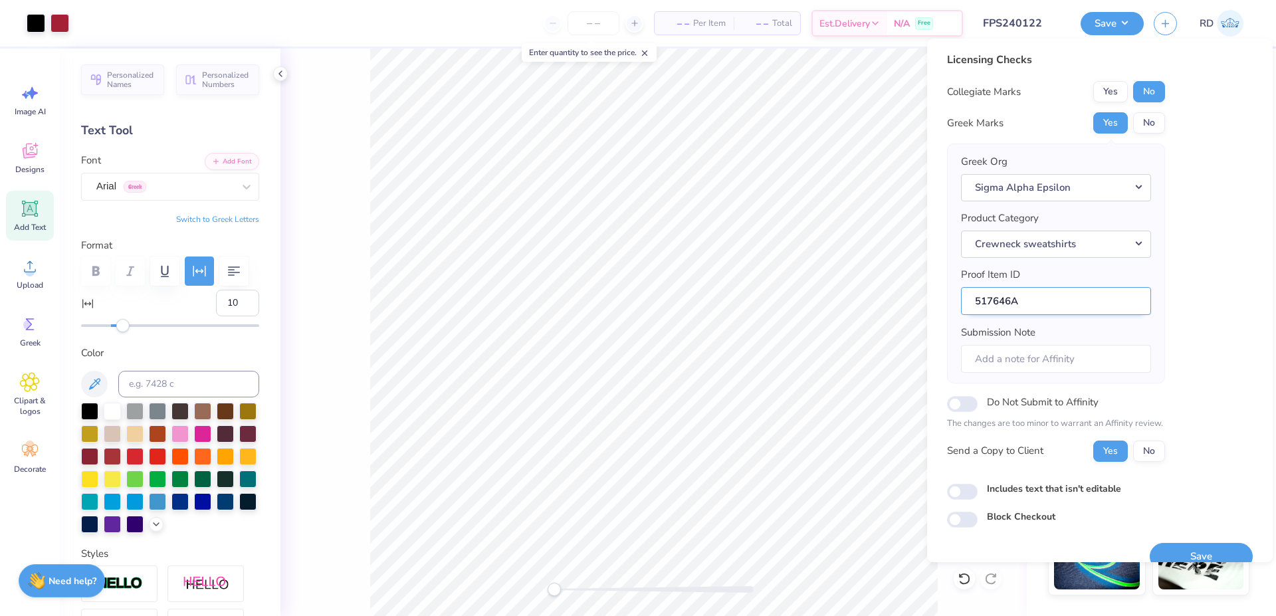
click at [1007, 298] on input "517646A" at bounding box center [1056, 301] width 190 height 29
drag, startPoint x: 1011, startPoint y: 298, endPoint x: 899, endPoint y: 298, distance: 111.6
click at [961, 298] on input "517646A" at bounding box center [1056, 301] width 190 height 29
drag, startPoint x: 1184, startPoint y: 547, endPoint x: 439, endPoint y: 1, distance: 923.8
click at [1184, 547] on button "Save" at bounding box center [1201, 556] width 103 height 27
